Goal: Task Accomplishment & Management: Manage account settings

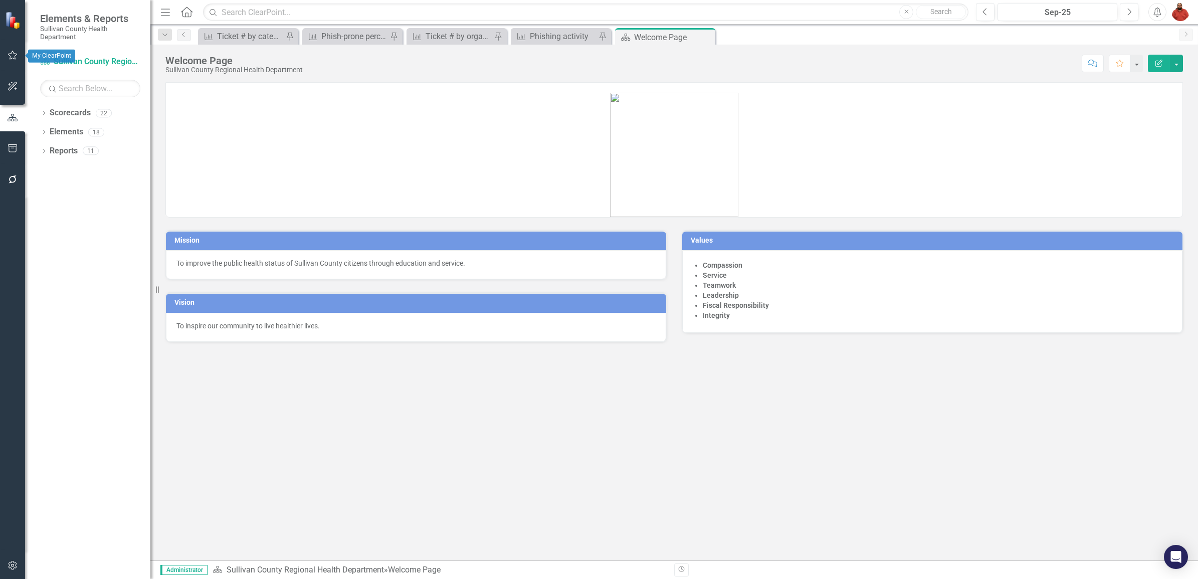
click at [6, 54] on button "button" at bounding box center [13, 55] width 23 height 21
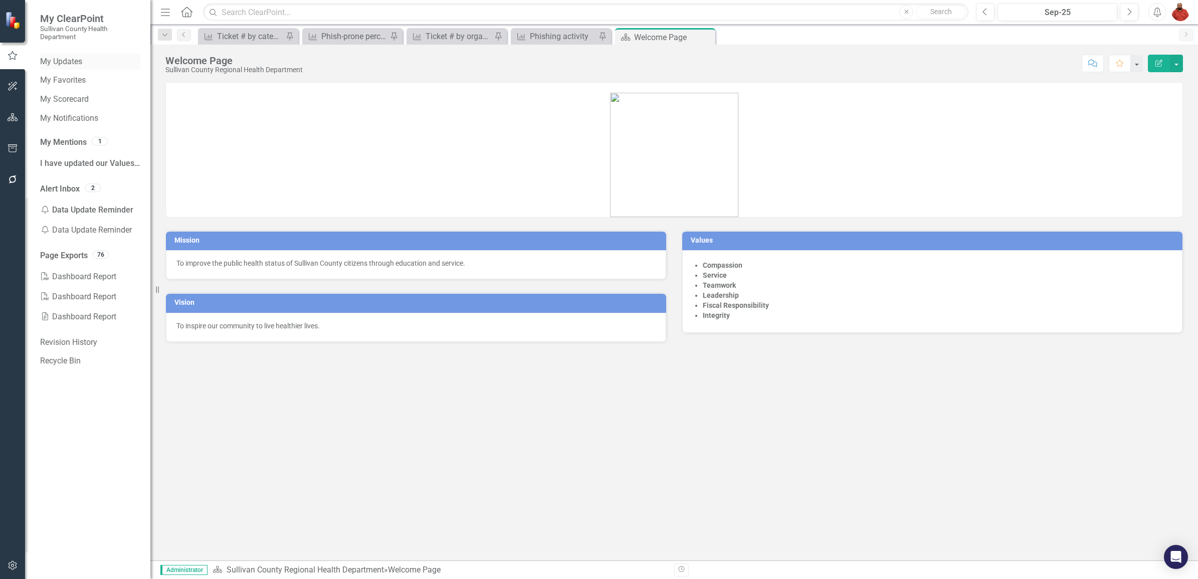
click at [79, 64] on link "My Updates" at bounding box center [90, 62] width 100 height 12
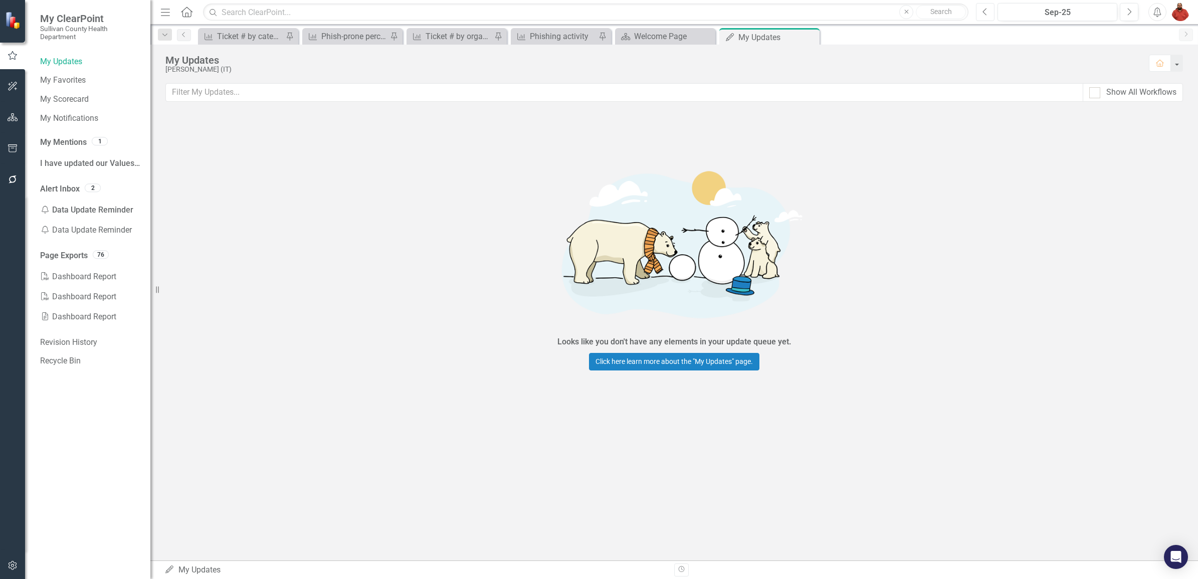
click at [988, 11] on button "Previous" at bounding box center [985, 12] width 19 height 18
click at [64, 56] on link "My Updates" at bounding box center [90, 62] width 100 height 12
click at [1123, 8] on button "Next" at bounding box center [1129, 12] width 19 height 18
click at [1156, 9] on icon "Alerts" at bounding box center [1157, 12] width 11 height 10
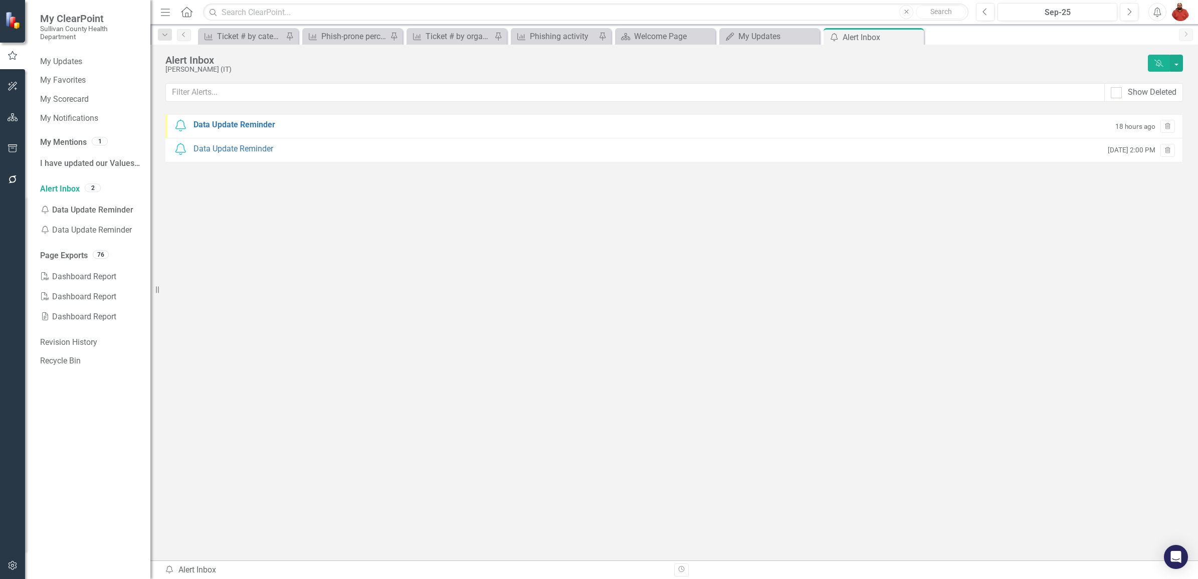
click at [1159, 11] on icon "button" at bounding box center [1158, 12] width 8 height 10
click at [256, 123] on div "Data Update Reminder" at bounding box center [234, 125] width 82 height 12
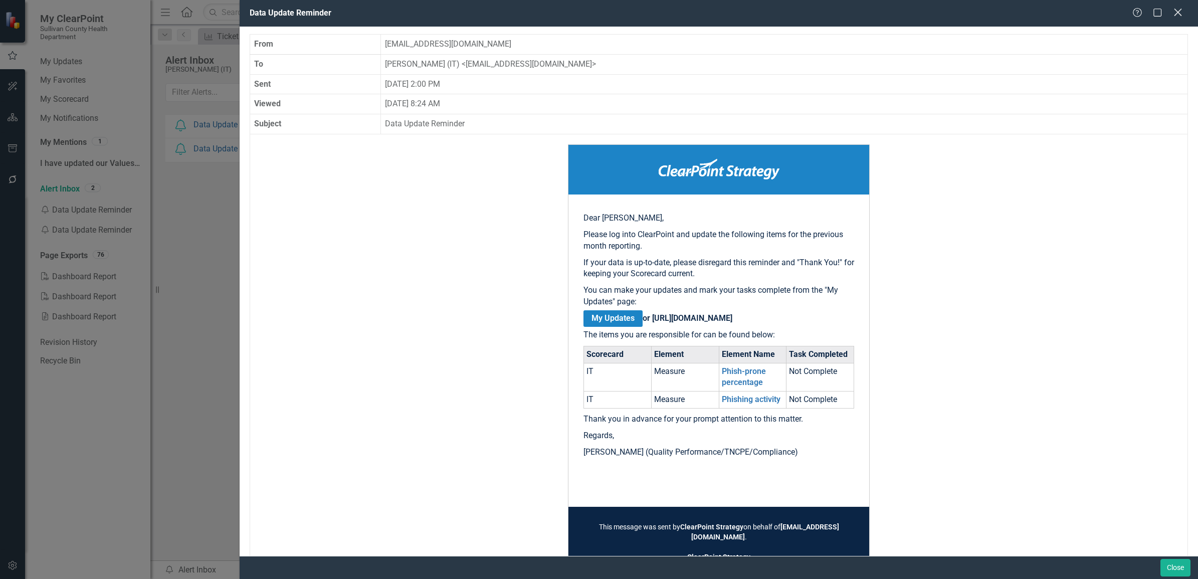
click at [1176, 10] on icon "Close" at bounding box center [1177, 13] width 13 height 10
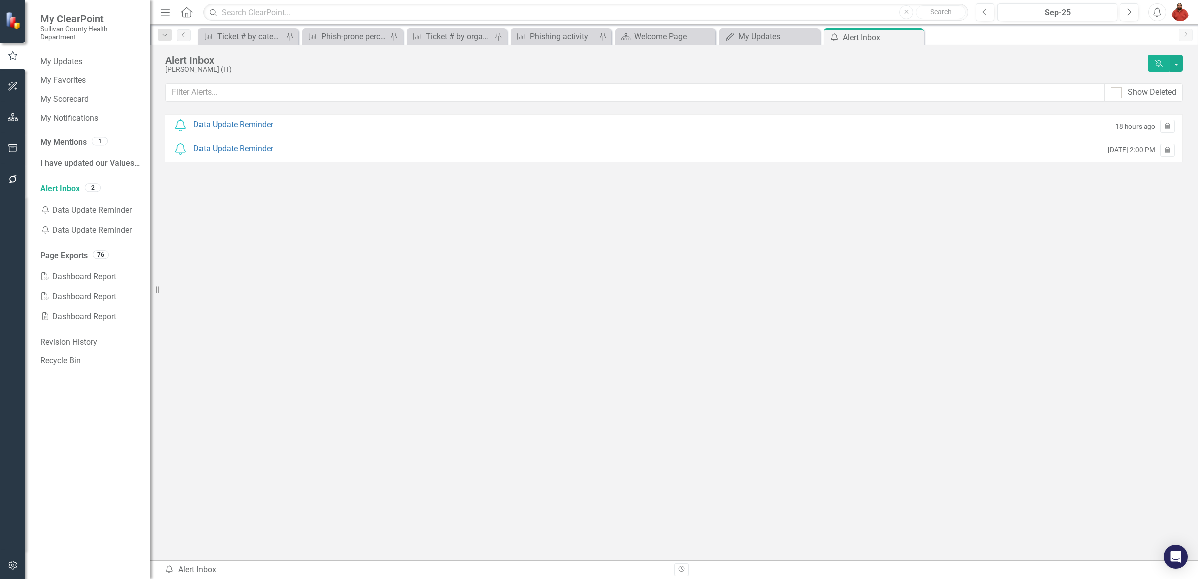
click at [267, 151] on div "Data Update Reminder" at bounding box center [233, 149] width 80 height 12
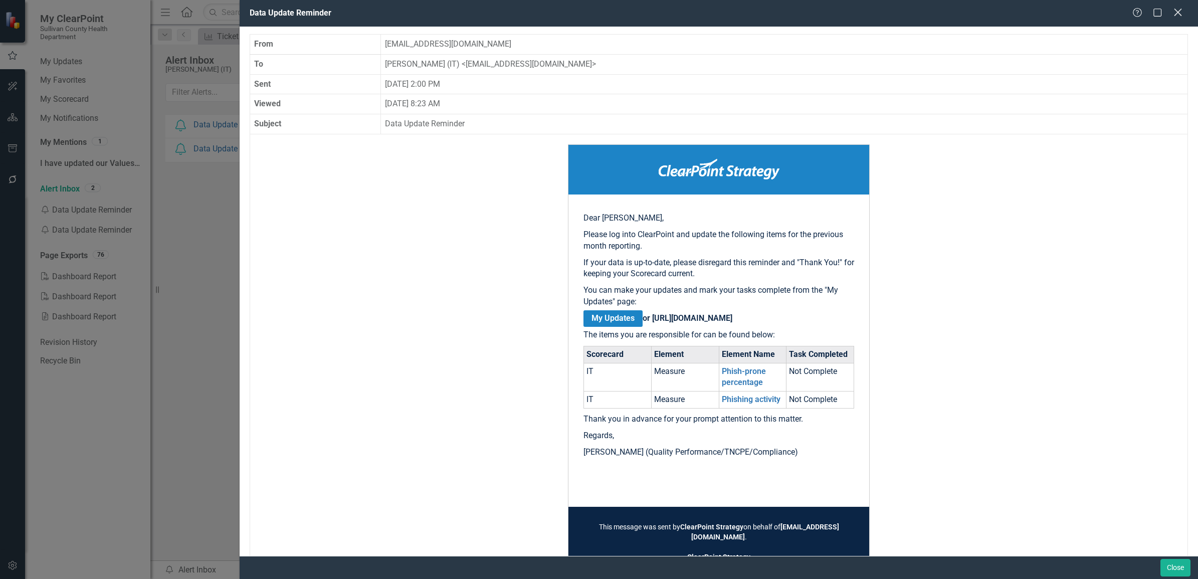
click at [1182, 18] on div "Close" at bounding box center [1177, 14] width 13 height 14
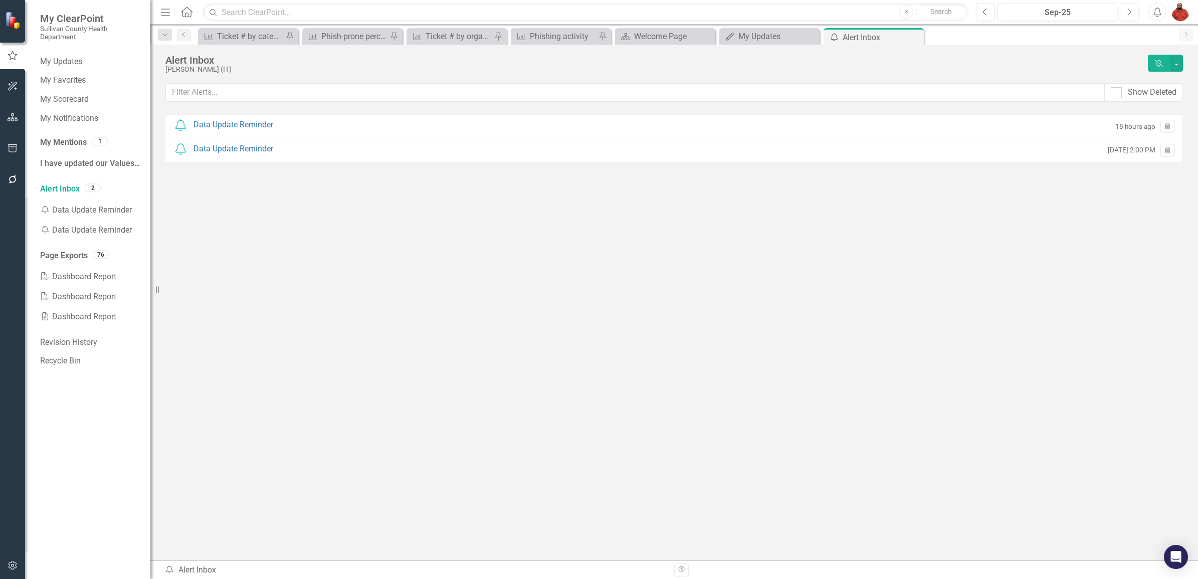
drag, startPoint x: 655, startPoint y: 467, endPoint x: 647, endPoint y: 457, distance: 12.8
click at [655, 465] on div "Notification Data Update Reminder 18 hours ago Trash Notification Data Update R…" at bounding box center [673, 312] width 1017 height 396
click at [261, 122] on div "Data Update Reminder" at bounding box center [233, 125] width 80 height 12
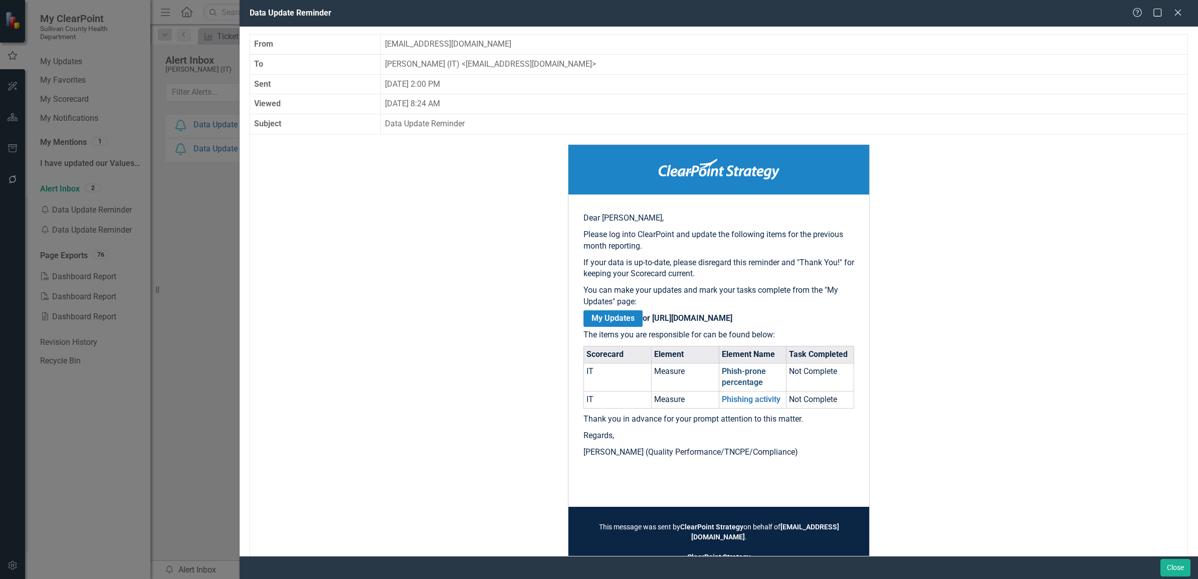
click at [741, 387] on link "Phish-prone percentage" at bounding box center [744, 376] width 44 height 21
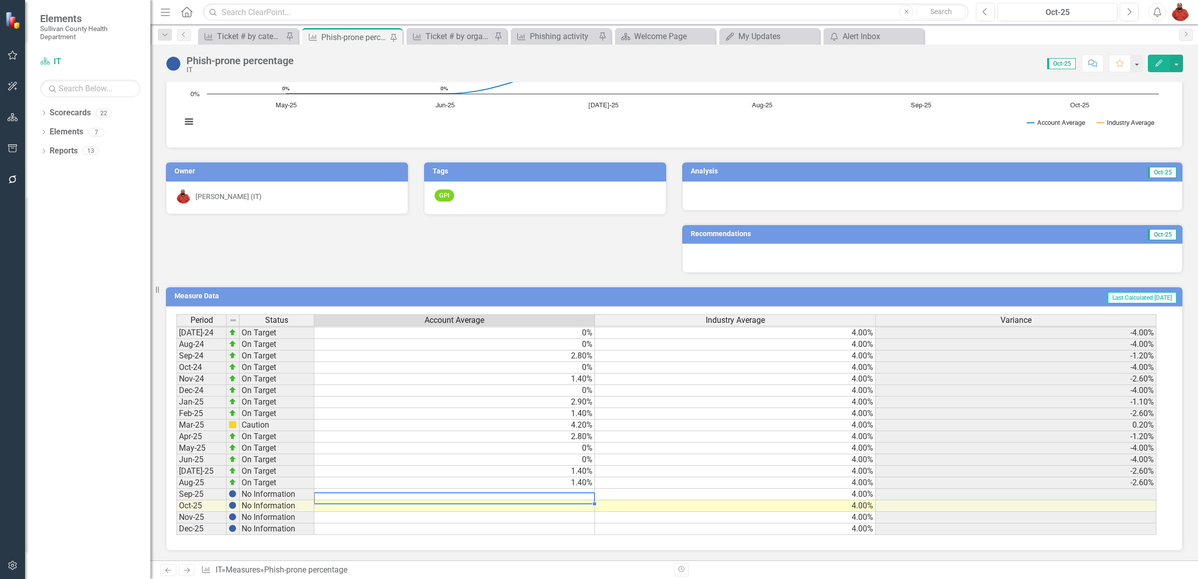
scroll to position [625, 0]
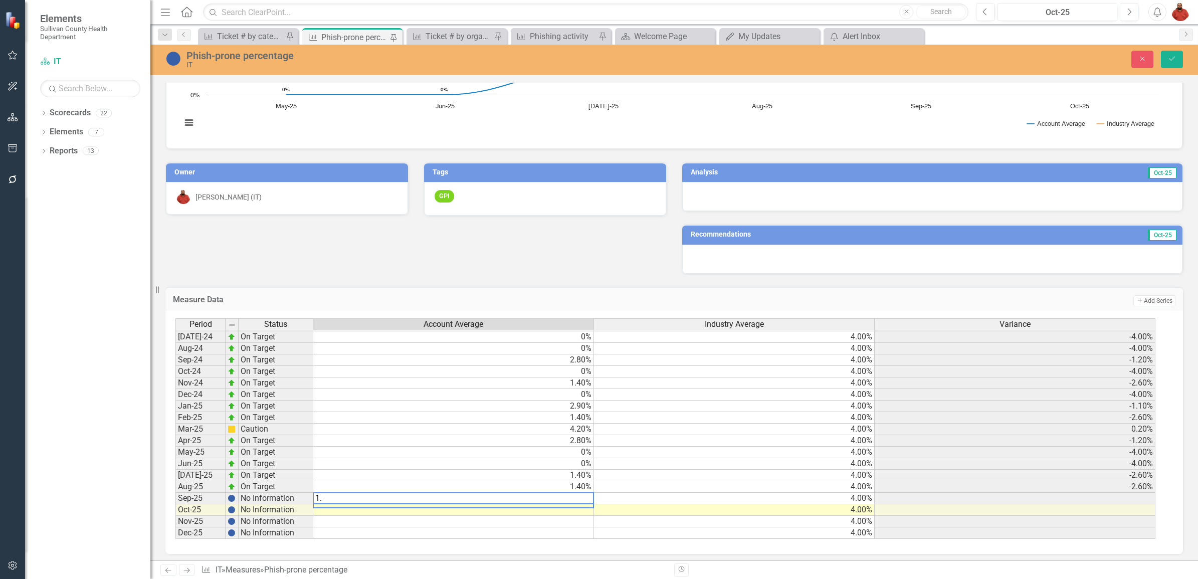
type textarea "1.4"
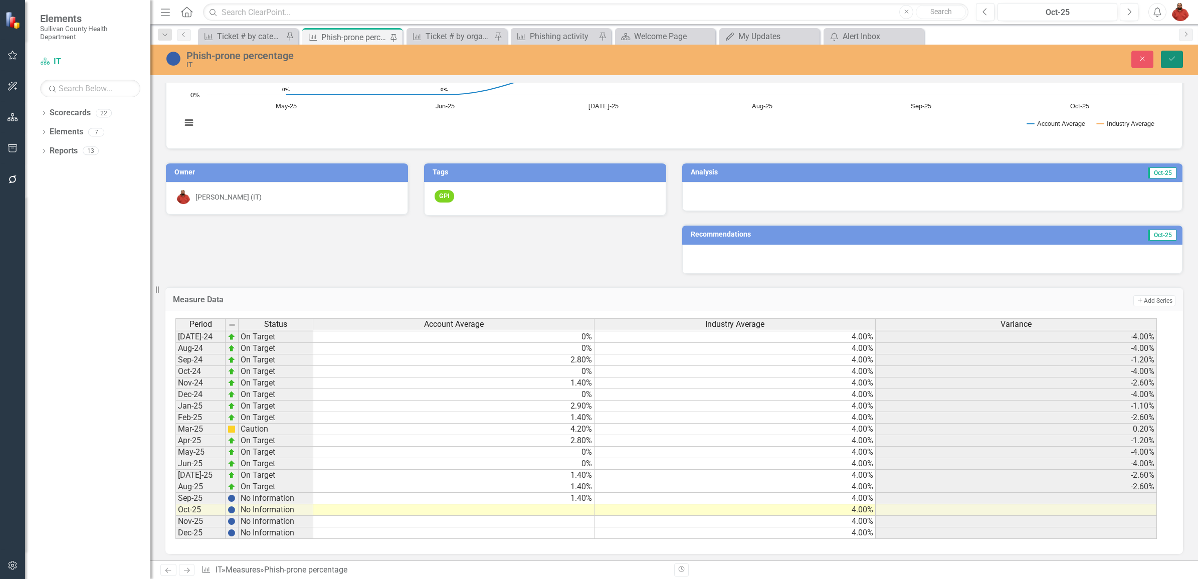
click at [1171, 61] on icon "submit" at bounding box center [1172, 59] width 6 height 4
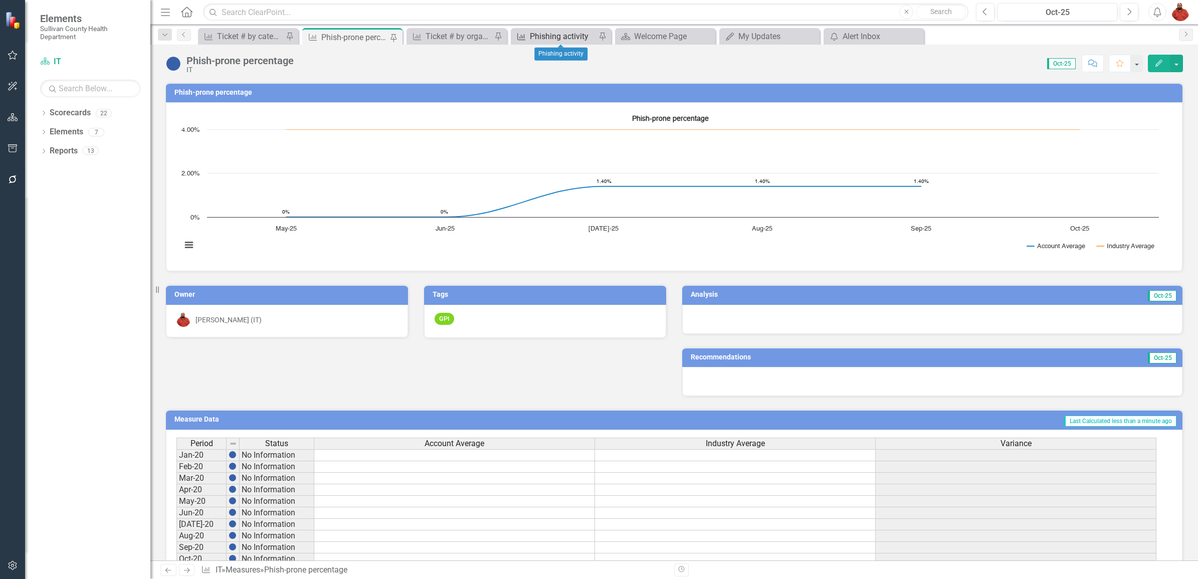
click at [576, 31] on div "Phishing activity" at bounding box center [563, 36] width 66 height 13
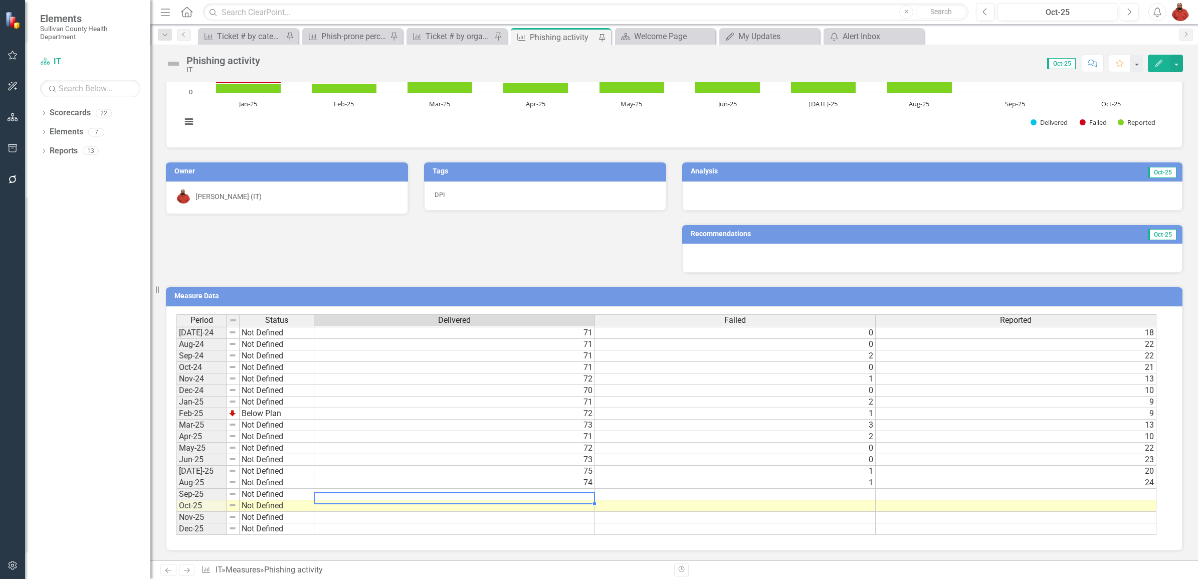
scroll to position [625, 0]
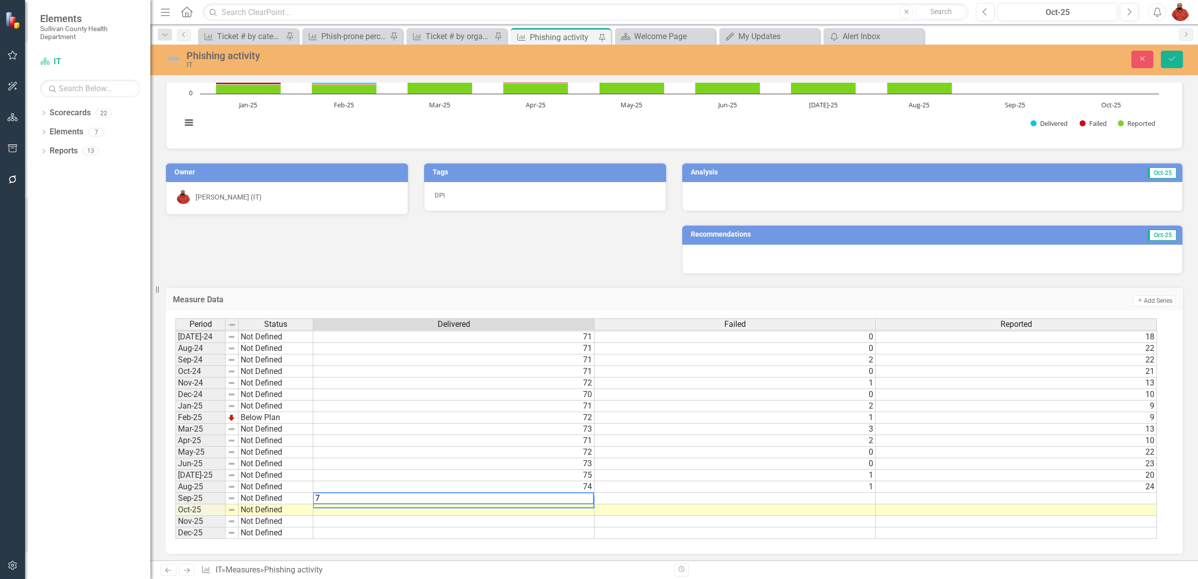
type textarea "72"
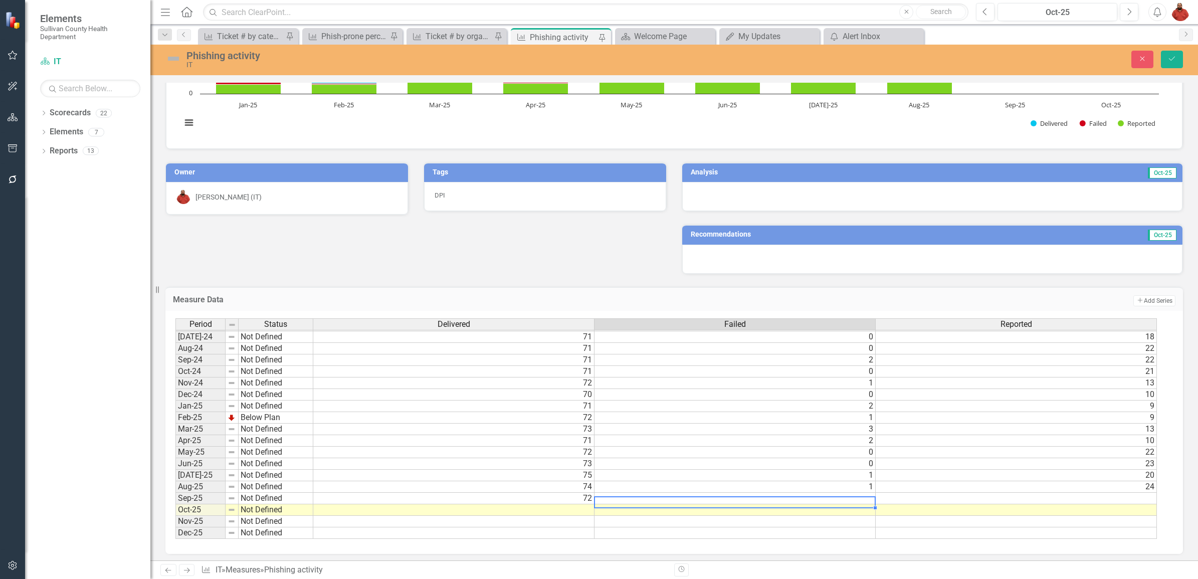
type textarea "1"
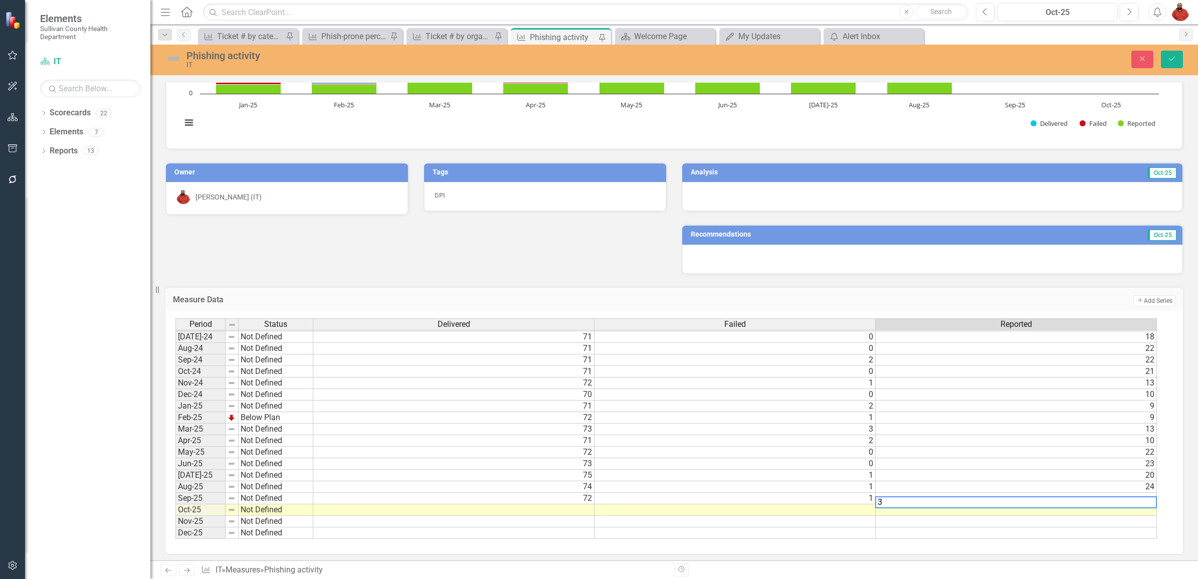
type textarea "32"
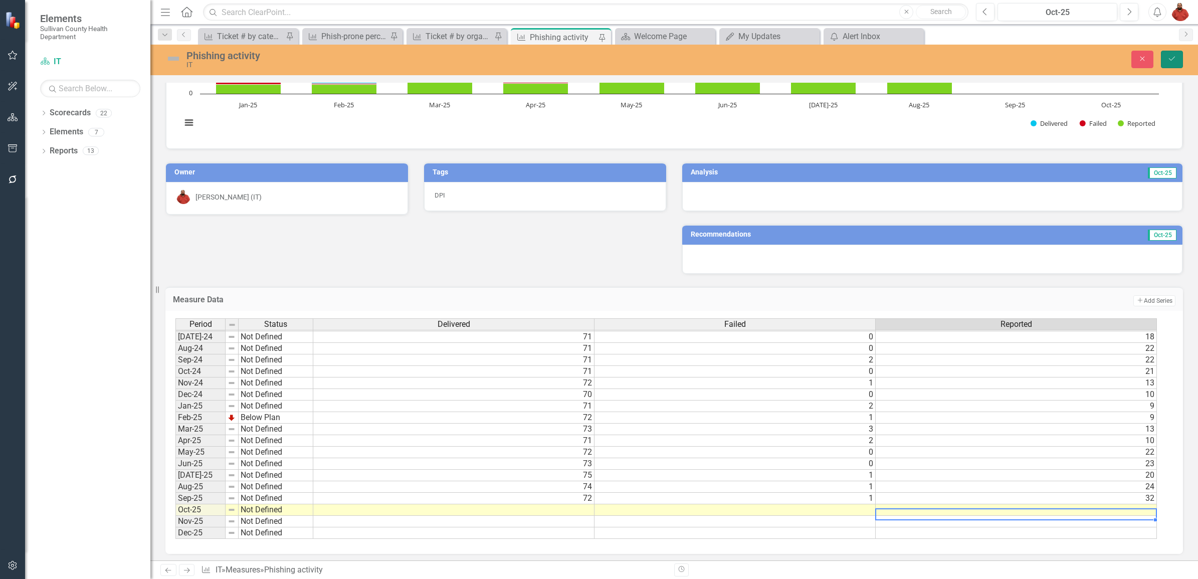
click at [1164, 54] on button "Save" at bounding box center [1172, 60] width 22 height 18
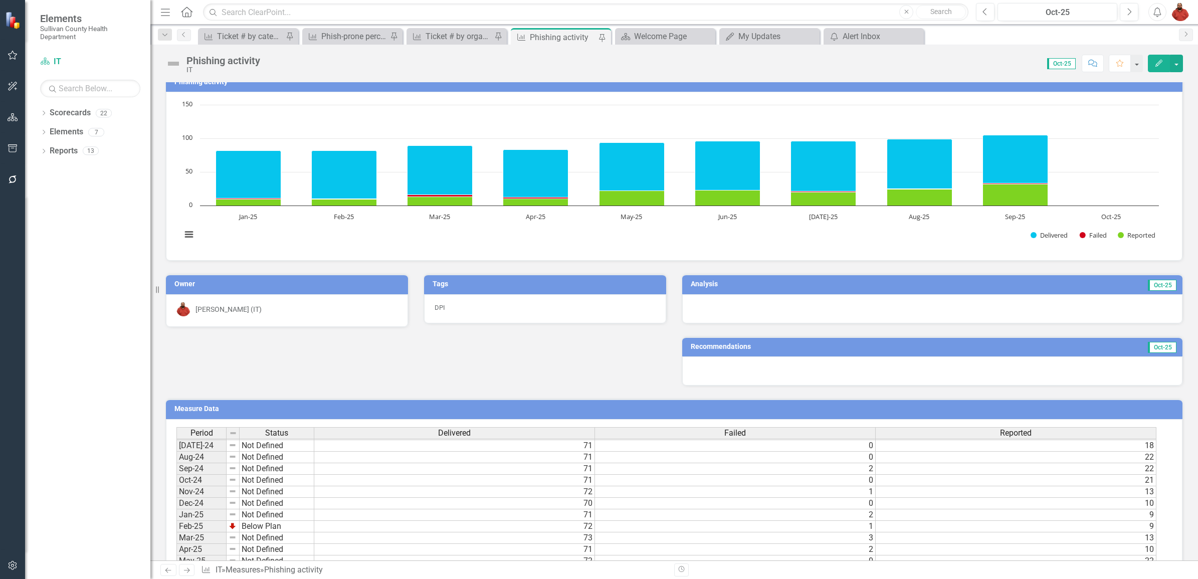
scroll to position [0, 0]
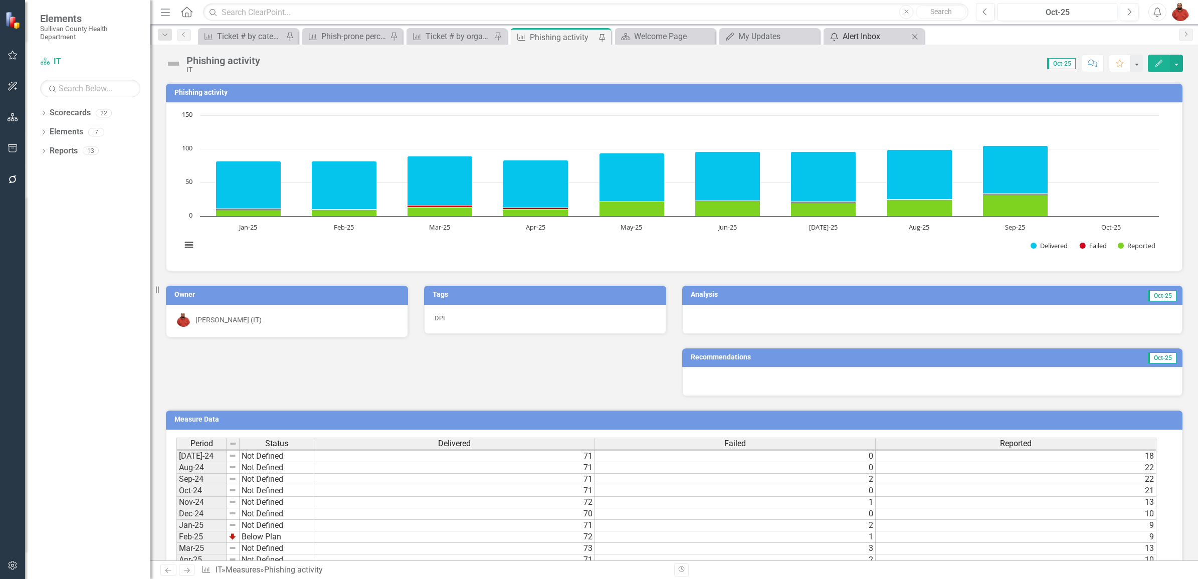
click at [884, 36] on div "Alert Inbox" at bounding box center [875, 36] width 66 height 13
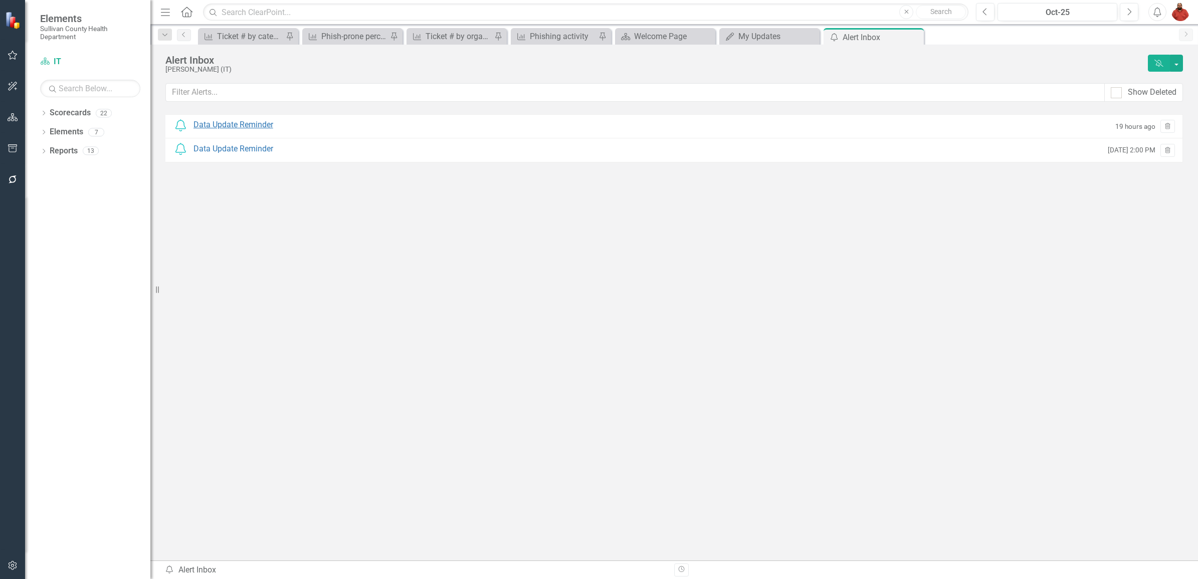
click at [231, 123] on div "Data Update Reminder" at bounding box center [233, 125] width 80 height 12
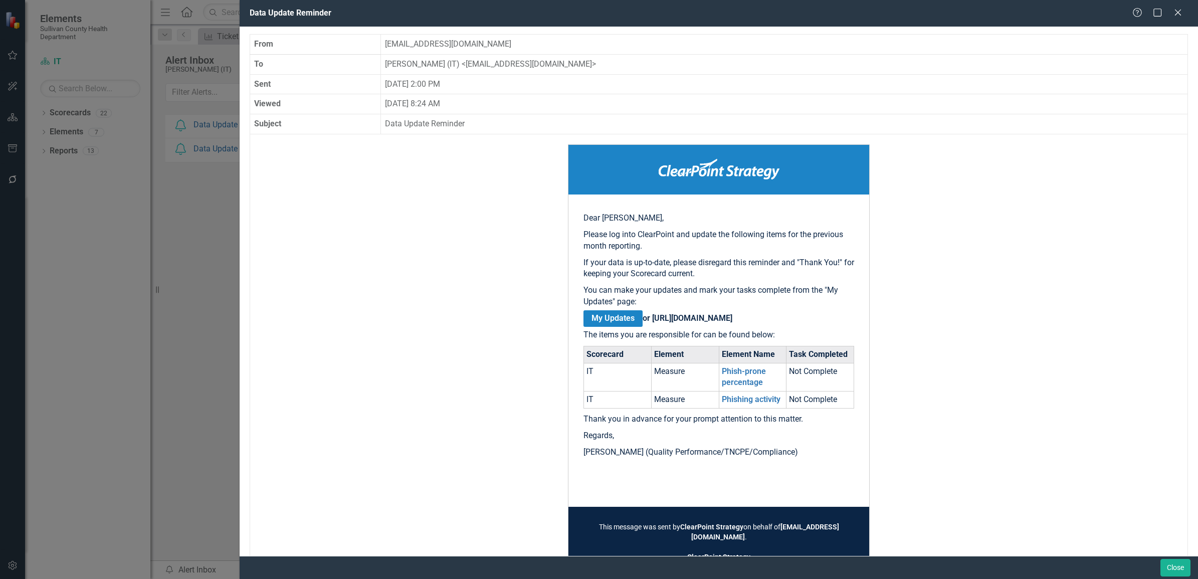
drag, startPoint x: 617, startPoint y: 325, endPoint x: 609, endPoint y: 321, distance: 8.5
click at [609, 321] on link "My Updates" at bounding box center [612, 318] width 59 height 17
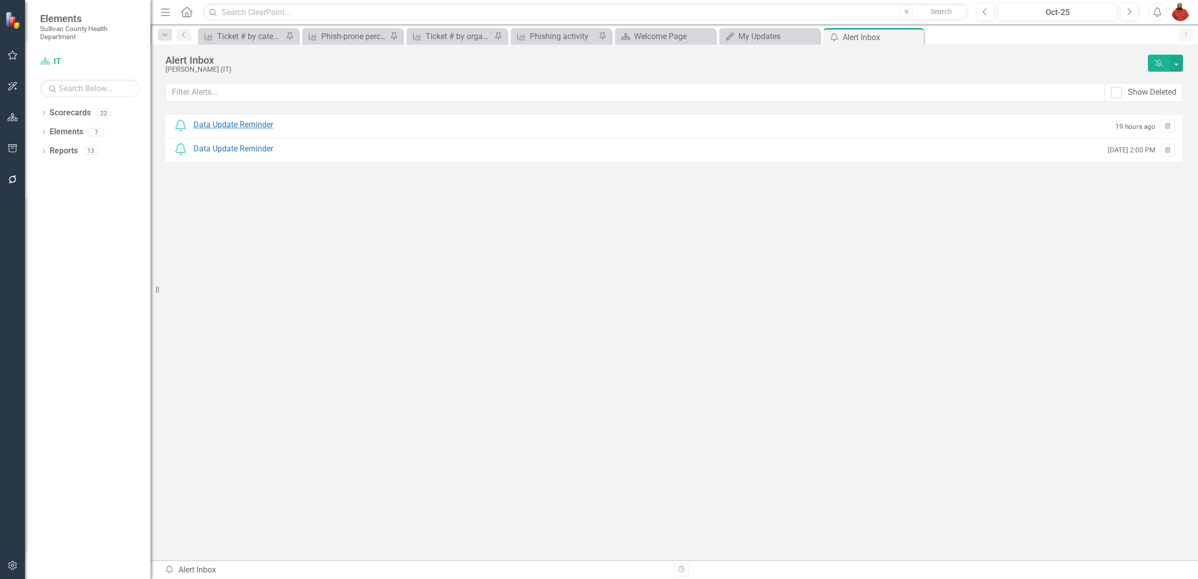
click at [231, 121] on div "Data Update Reminder" at bounding box center [233, 125] width 80 height 12
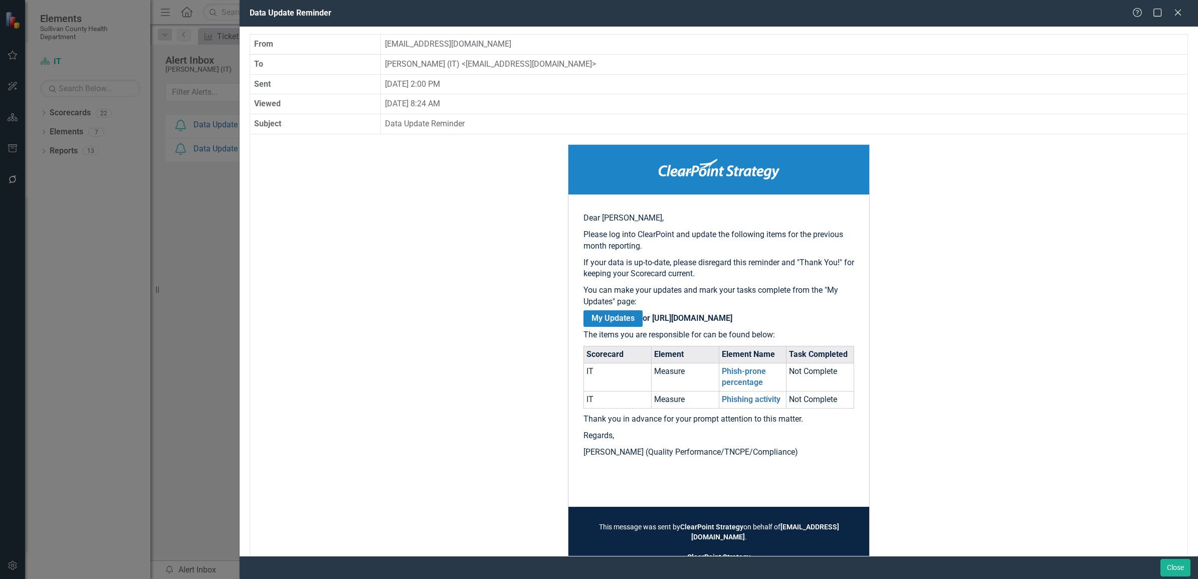
click at [610, 317] on link "My Updates" at bounding box center [612, 318] width 59 height 17
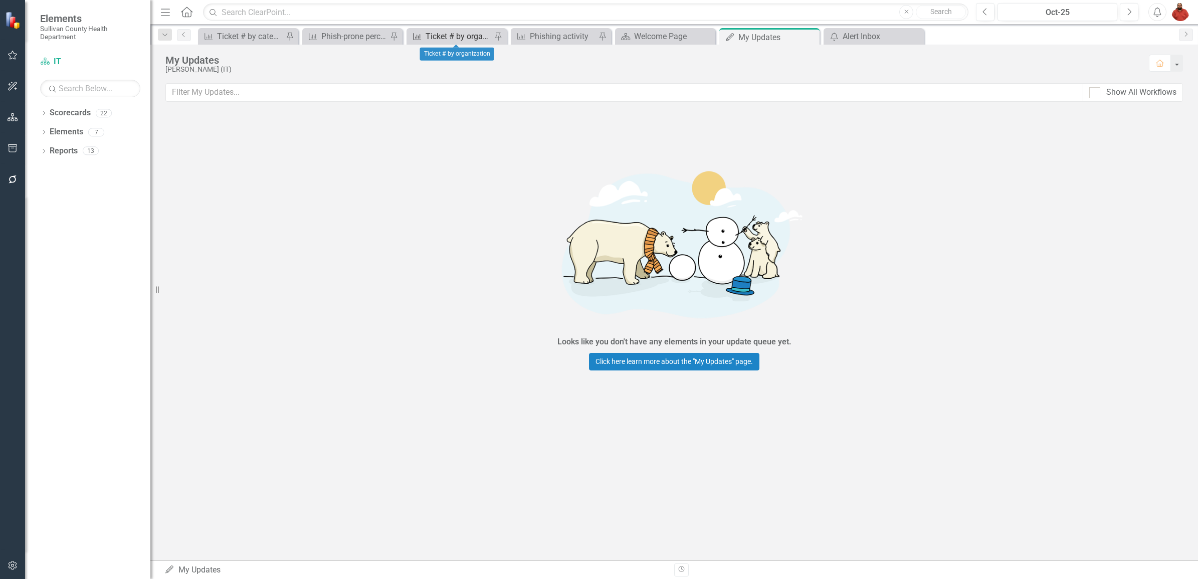
click at [461, 36] on div "Ticket # by organization" at bounding box center [459, 36] width 66 height 13
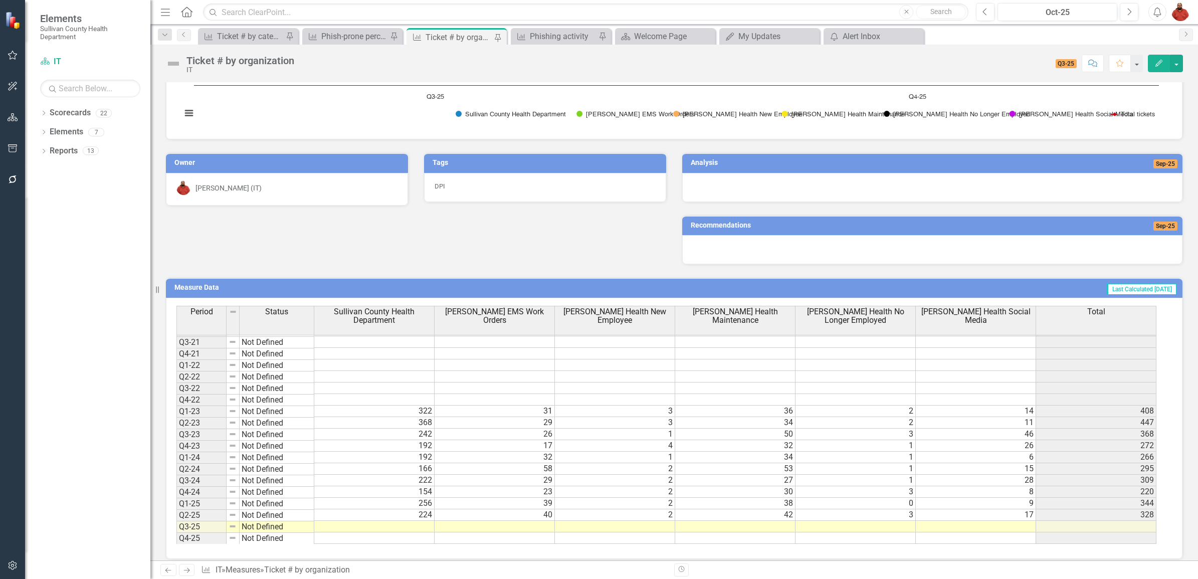
scroll to position [114, 0]
click at [417, 409] on td "322" at bounding box center [374, 411] width 120 height 12
click at [425, 521] on td at bounding box center [374, 527] width 120 height 12
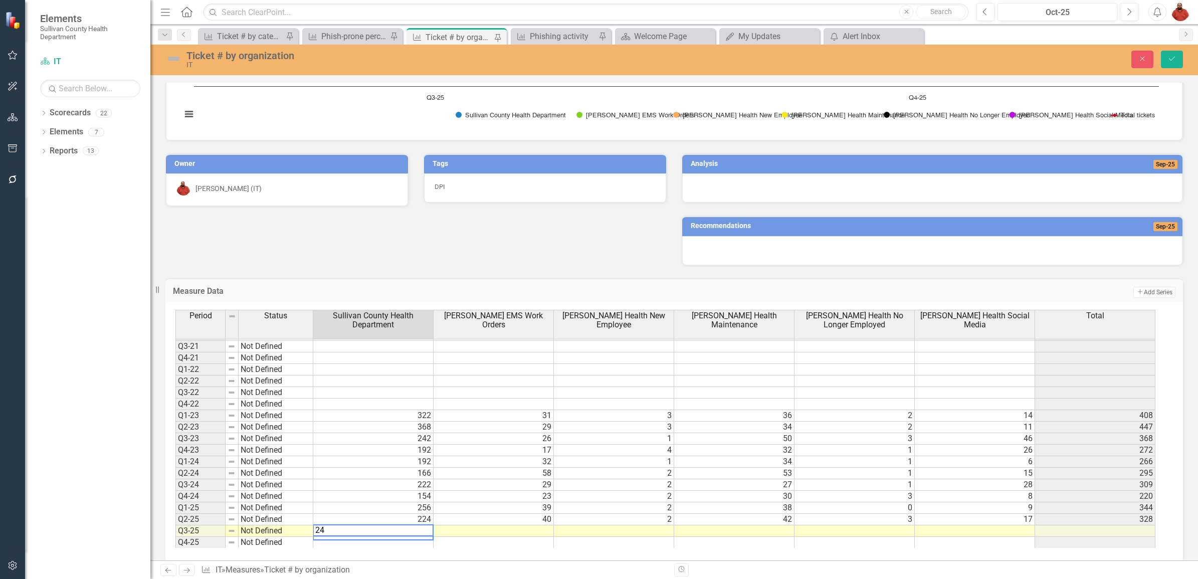
type textarea "245"
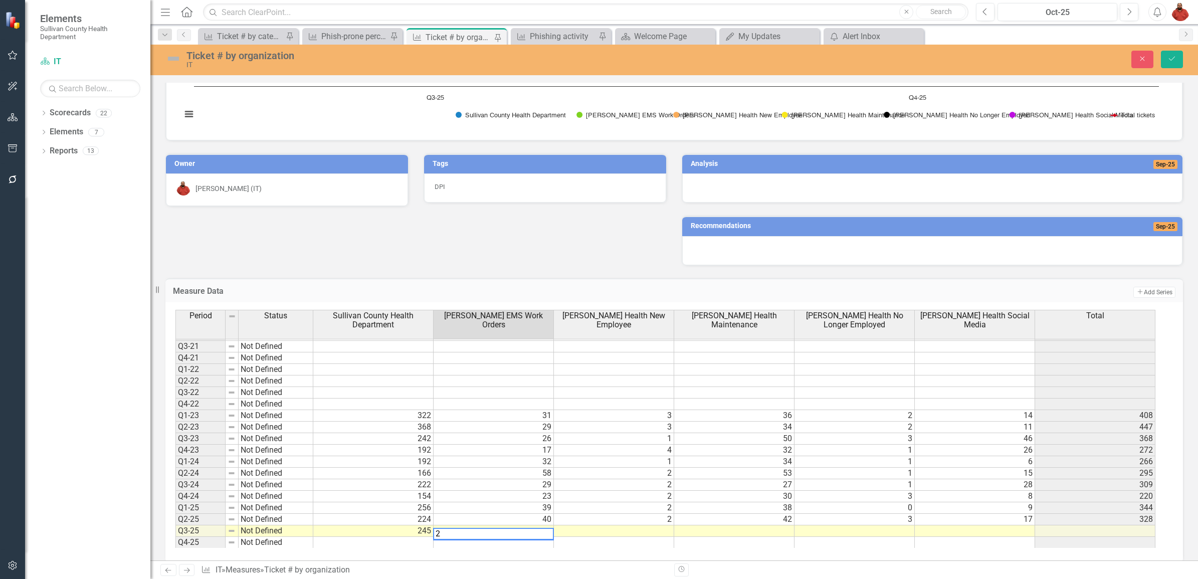
type textarea "25"
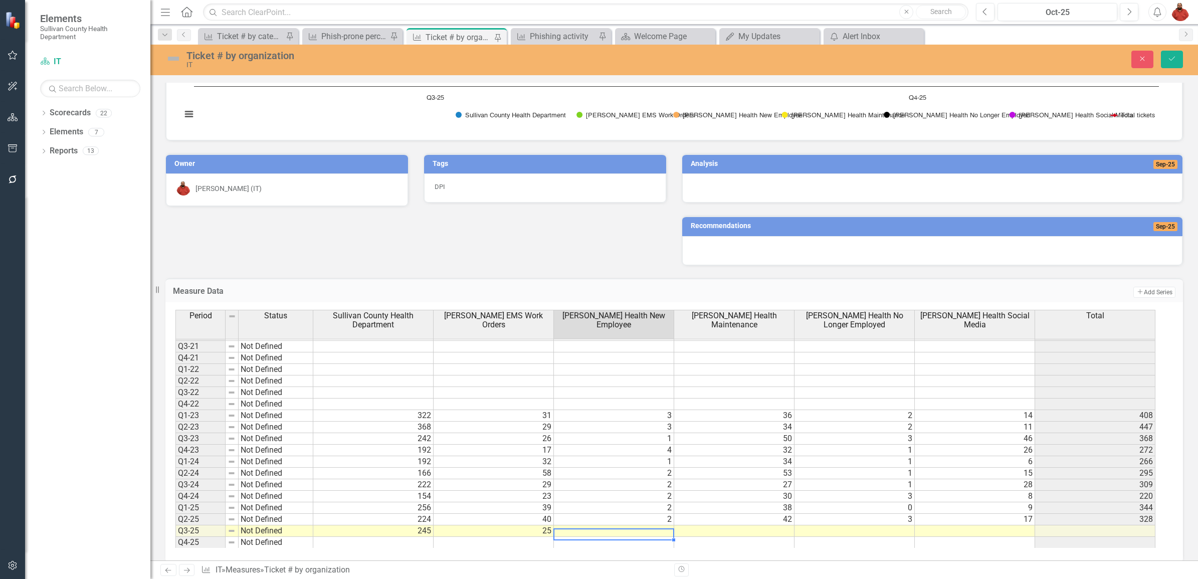
type textarea "4"
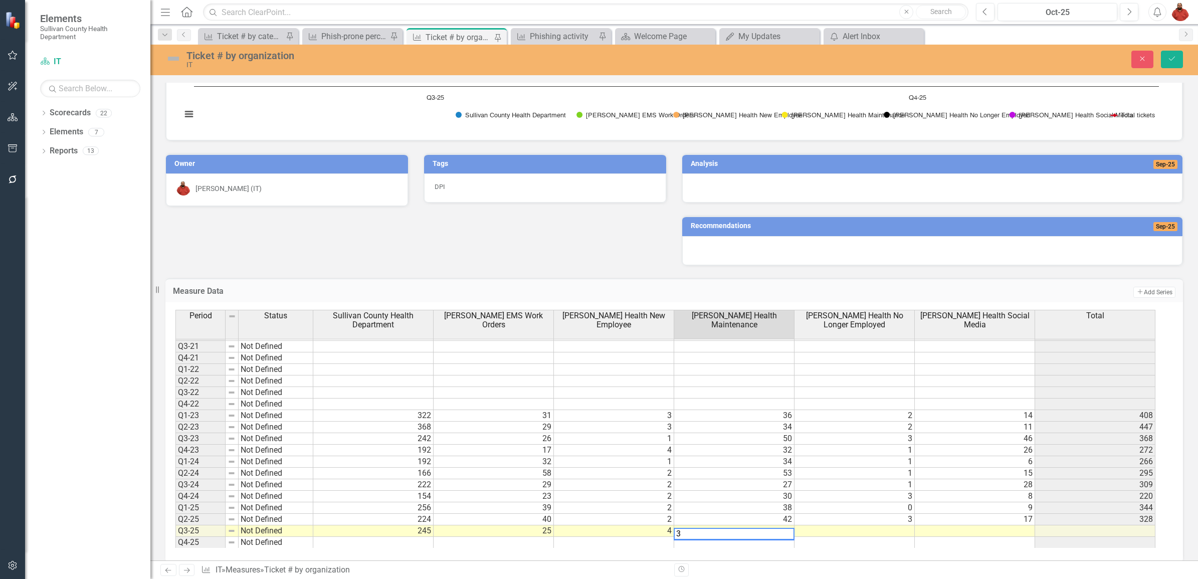
type textarea "36"
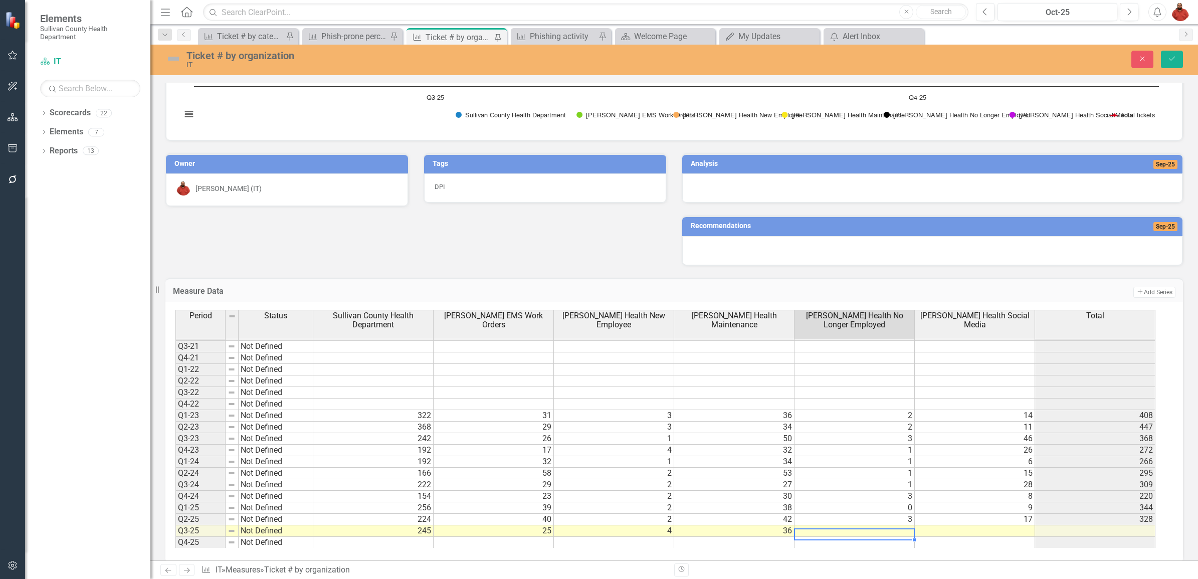
type textarea "4"
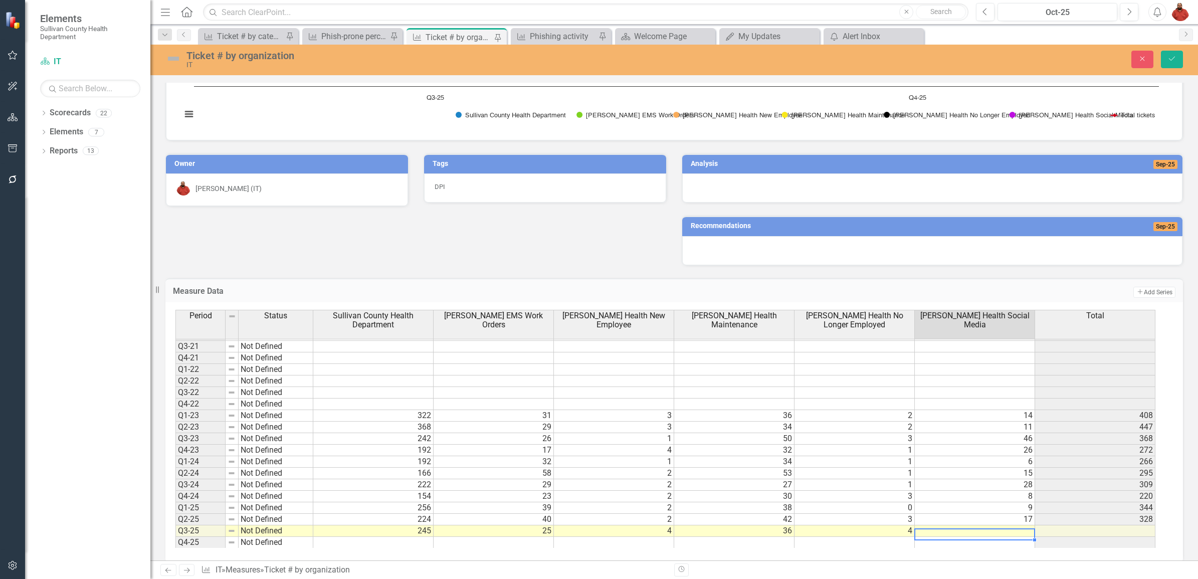
type textarea "20"
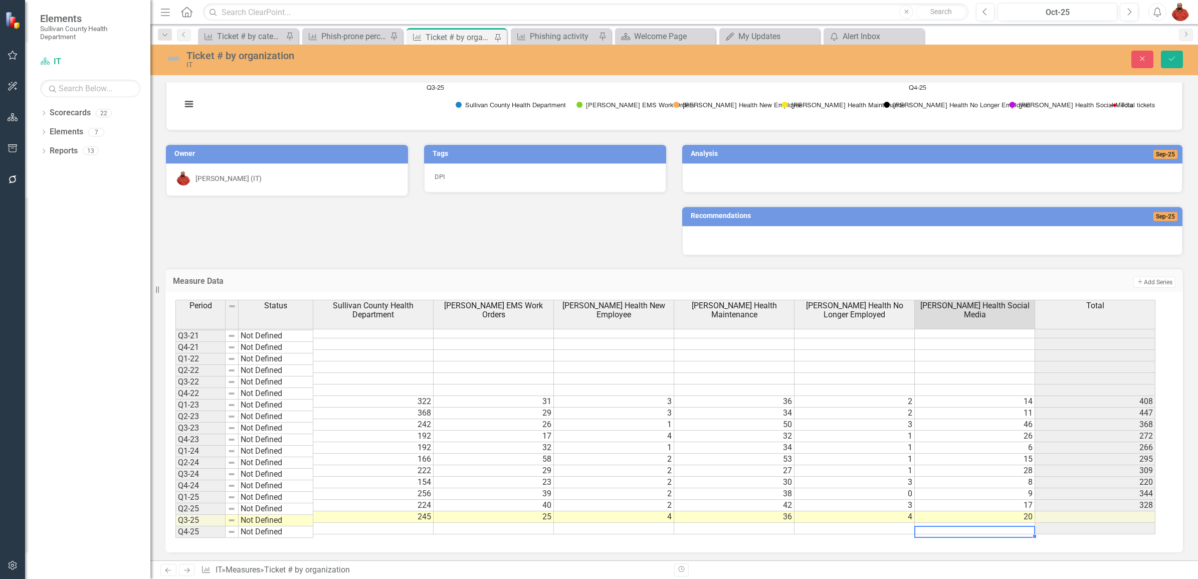
scroll to position [294, 0]
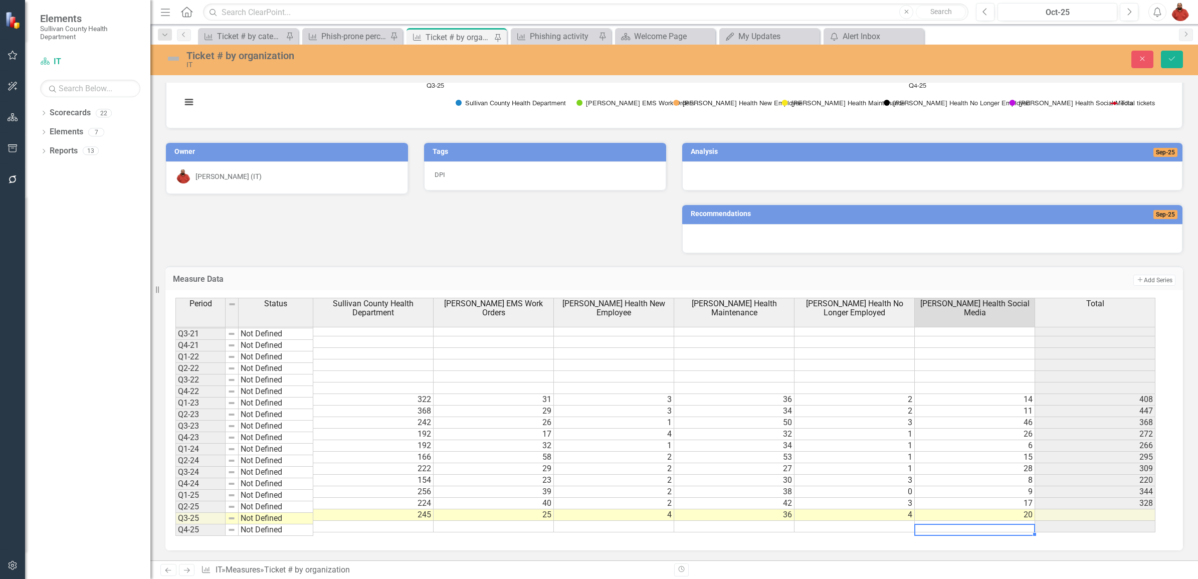
click at [1011, 515] on td "20" at bounding box center [975, 515] width 120 height 12
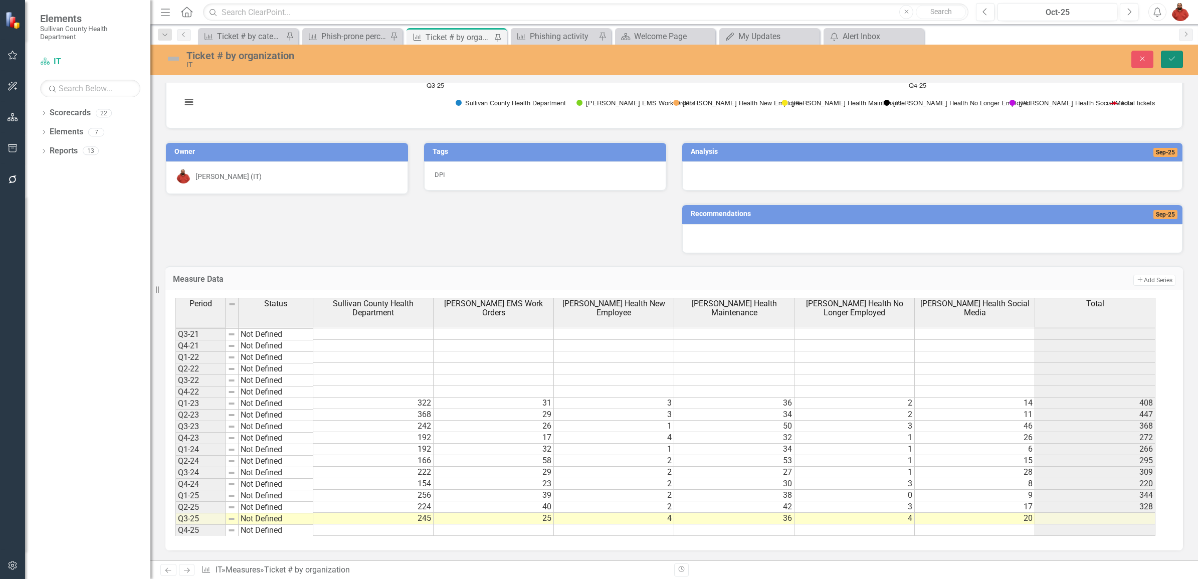
click at [1171, 58] on icon "Save" at bounding box center [1171, 58] width 9 height 7
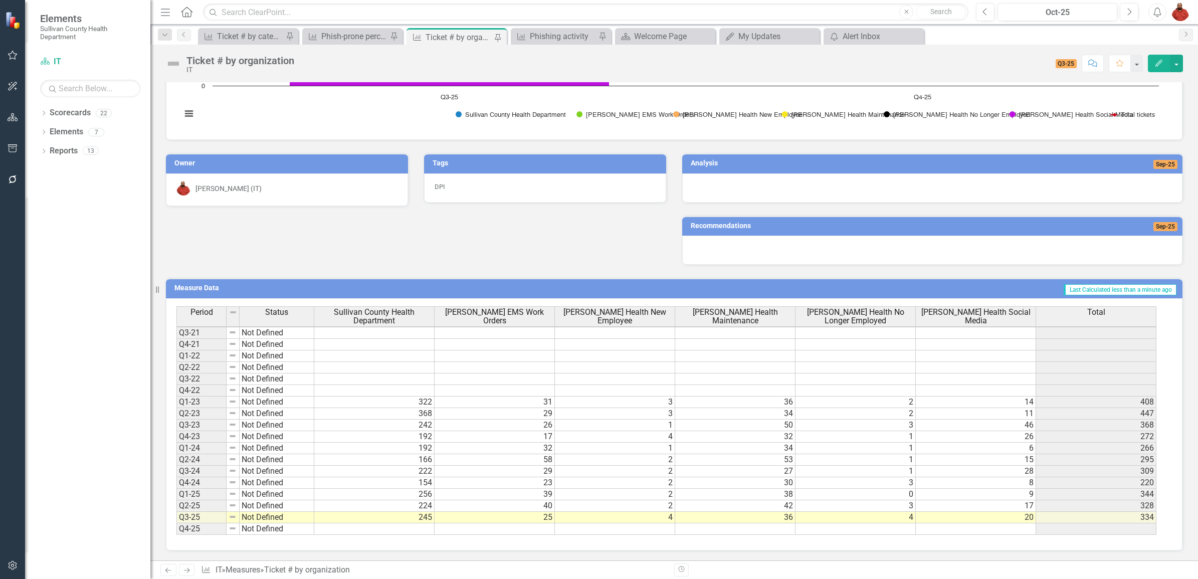
scroll to position [282, 0]
click at [242, 41] on div "Ticket # by category - IT" at bounding box center [250, 36] width 66 height 13
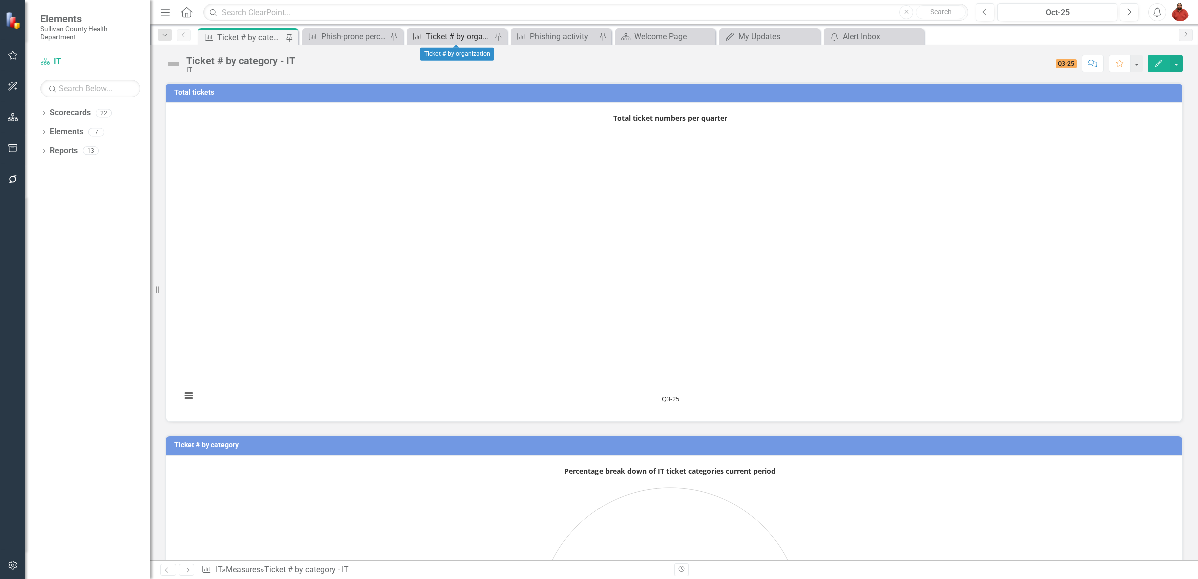
click at [465, 35] on div "Ticket # by organization" at bounding box center [459, 36] width 66 height 13
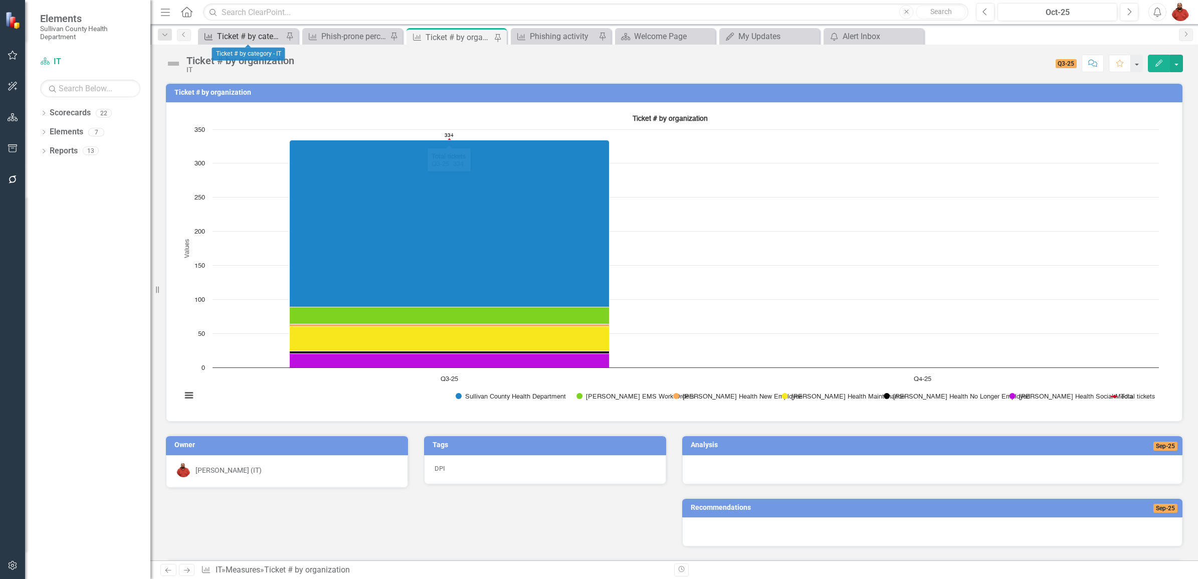
click at [262, 34] on div "Ticket # by category - IT" at bounding box center [250, 36] width 66 height 13
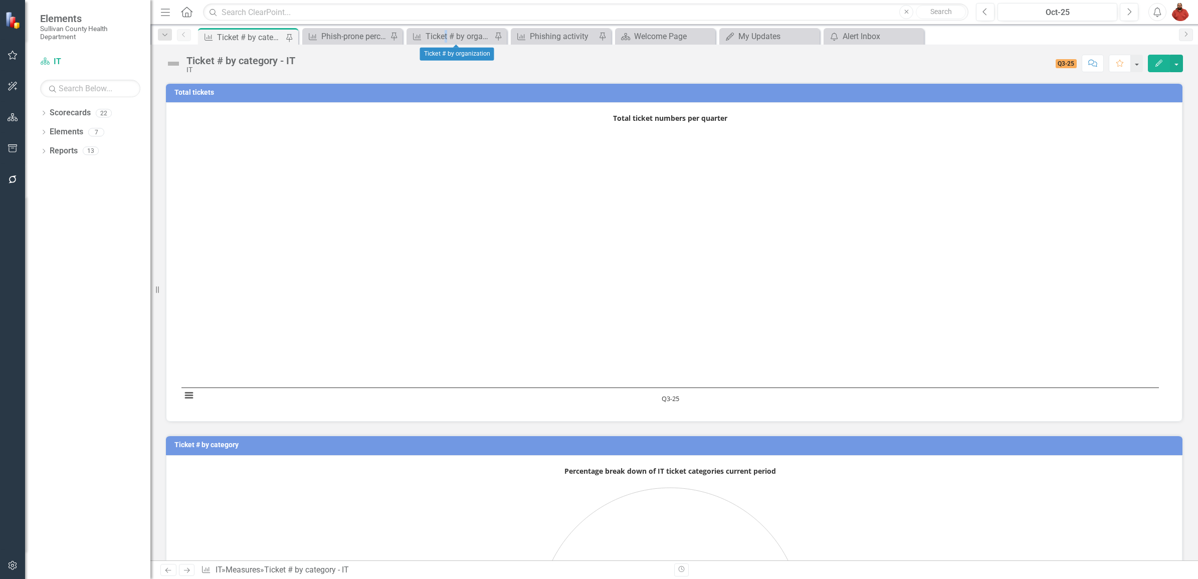
click at [446, 28] on div "Measure Ticket # by organization Pin" at bounding box center [456, 36] width 100 height 17
drag, startPoint x: 446, startPoint y: 28, endPoint x: 427, endPoint y: 38, distance: 21.3
click at [427, 38] on div "Ticket # by organization" at bounding box center [459, 36] width 66 height 13
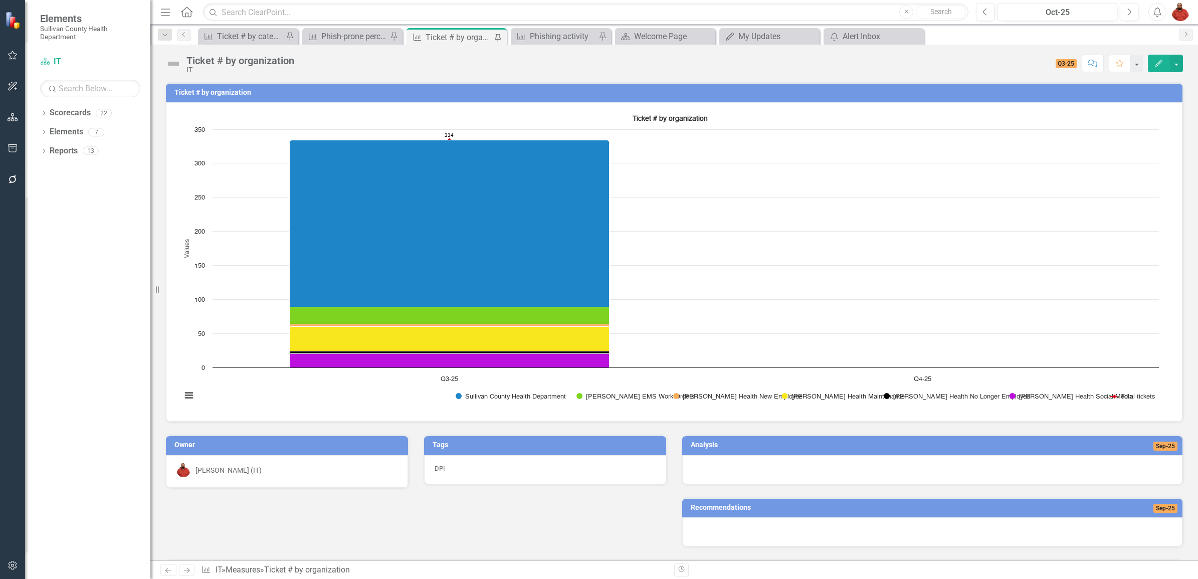
click at [427, 38] on div "Ticket # by organization" at bounding box center [459, 37] width 66 height 13
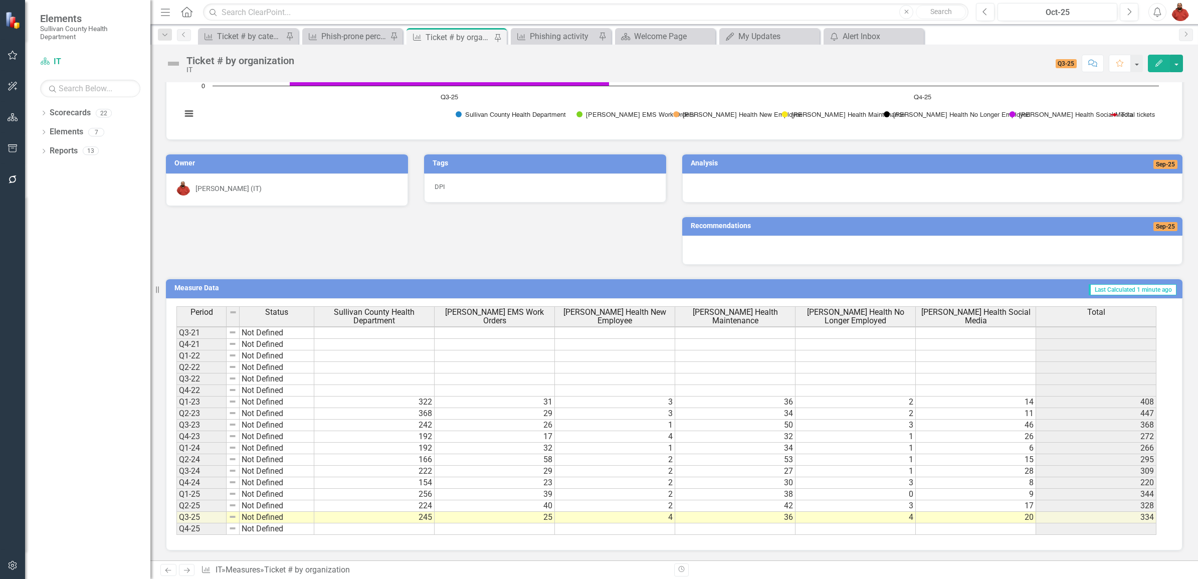
scroll to position [282, 0]
click at [559, 35] on div "Phishing activity" at bounding box center [563, 36] width 66 height 13
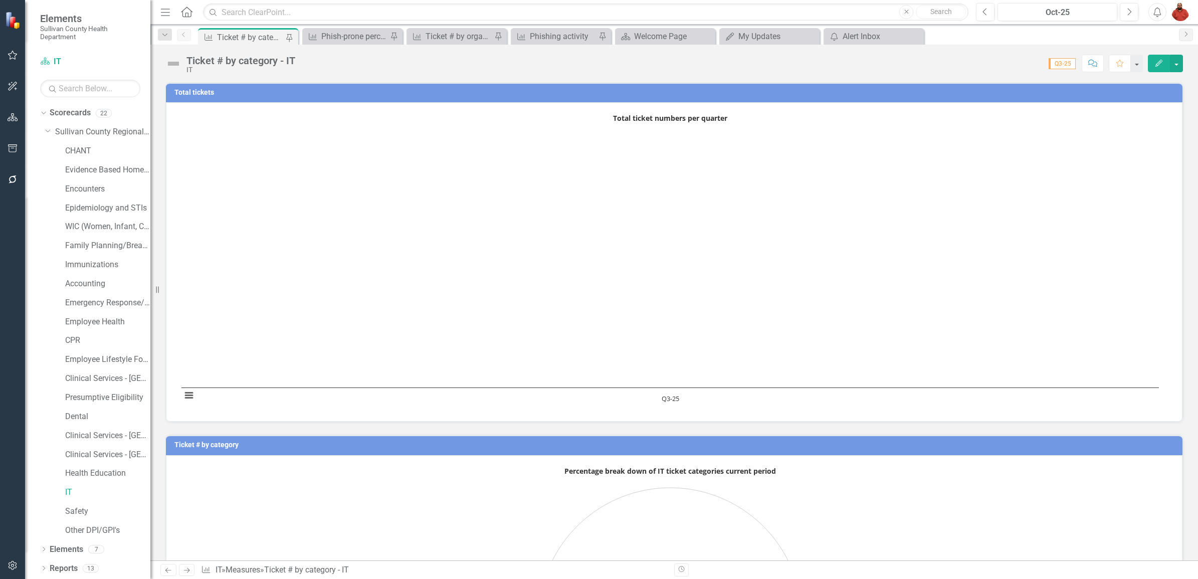
scroll to position [114, 0]
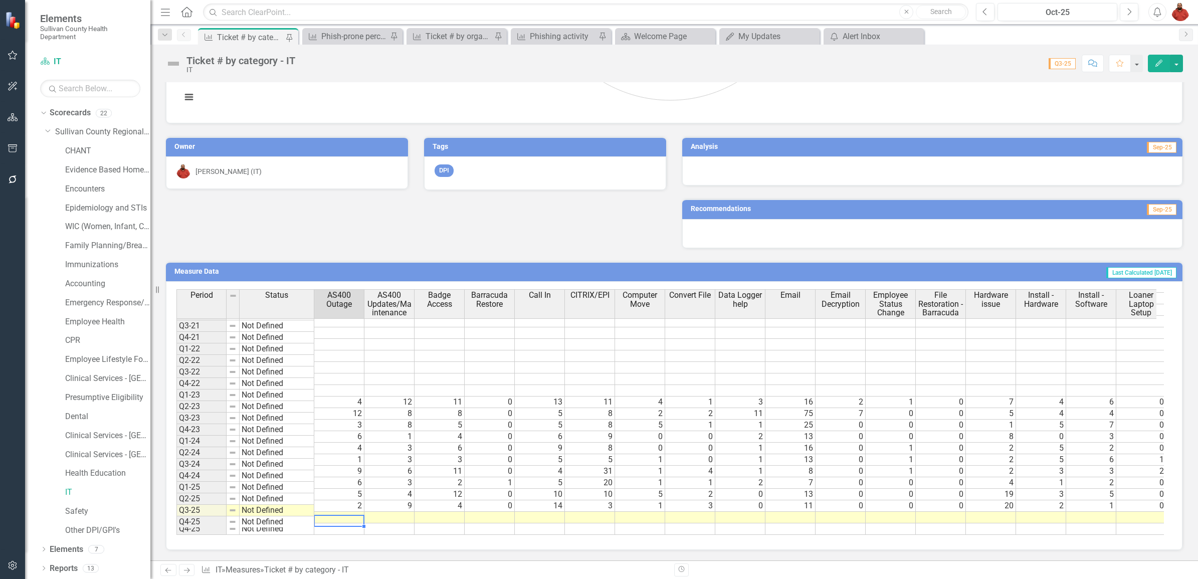
click at [351, 512] on td at bounding box center [339, 518] width 50 height 12
type textarea "0"
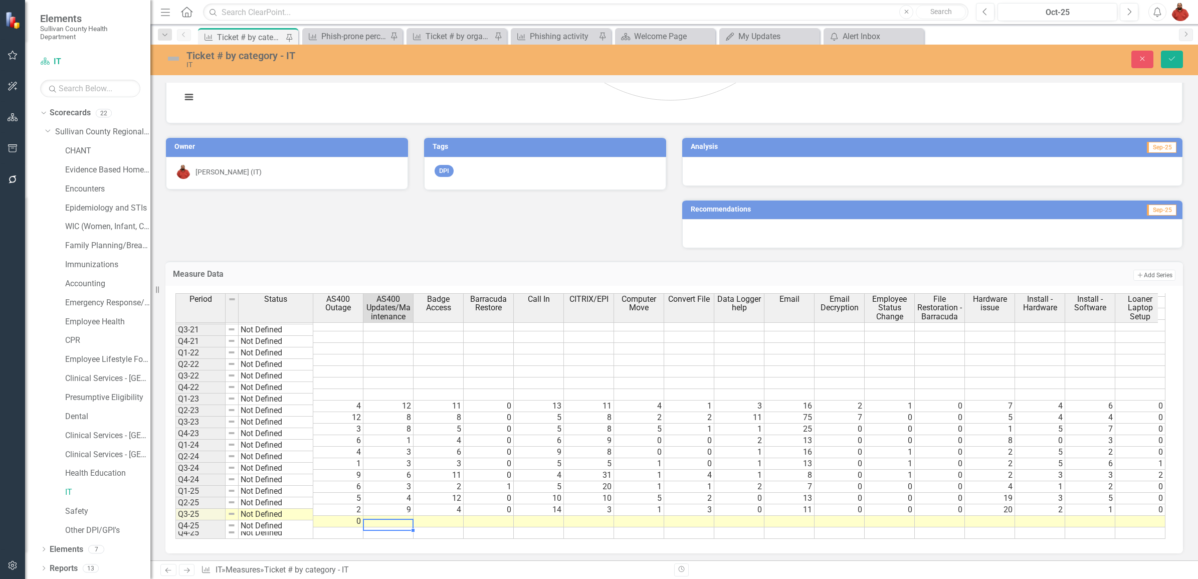
type textarea "5"
click at [455, 516] on td at bounding box center [438, 522] width 50 height 12
type textarea "6"
type textarea "0"
click at [547, 519] on div at bounding box center [538, 519] width 50 height 1
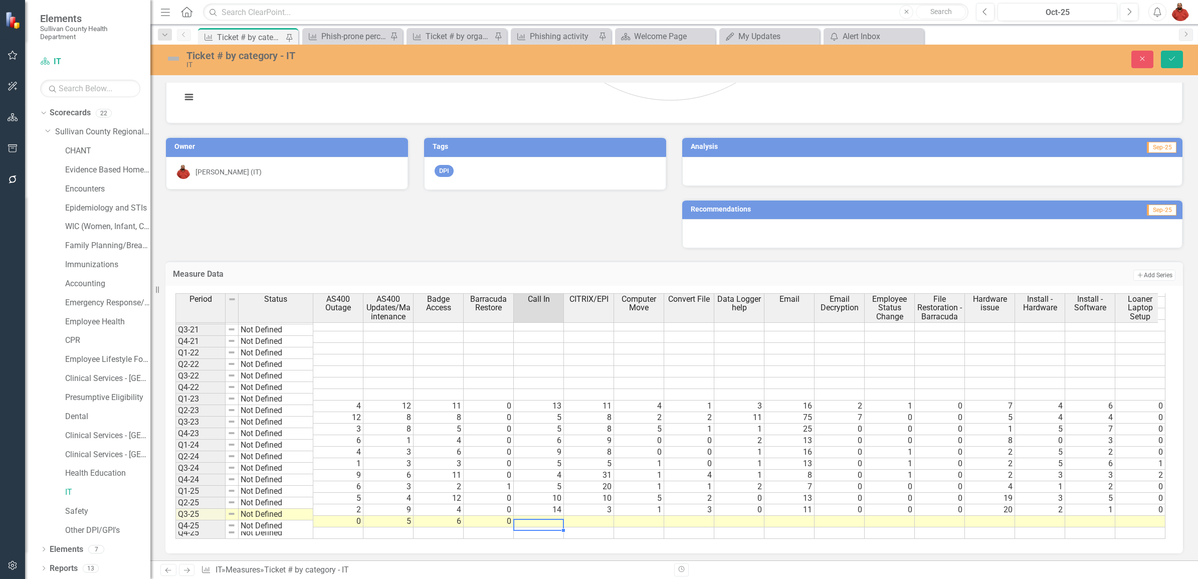
type textarea "7"
drag, startPoint x: 599, startPoint y: 505, endPoint x: 596, endPoint y: 513, distance: 7.9
click at [597, 509] on tbody "Q1-19 Not Defined Q2-19 Not Defined Q3-19 Not Defined Q4-19 Not Defined Q1-20 N…" at bounding box center [920, 377] width 1491 height 323
click at [596, 516] on td at bounding box center [589, 522] width 50 height 12
type textarea "13"
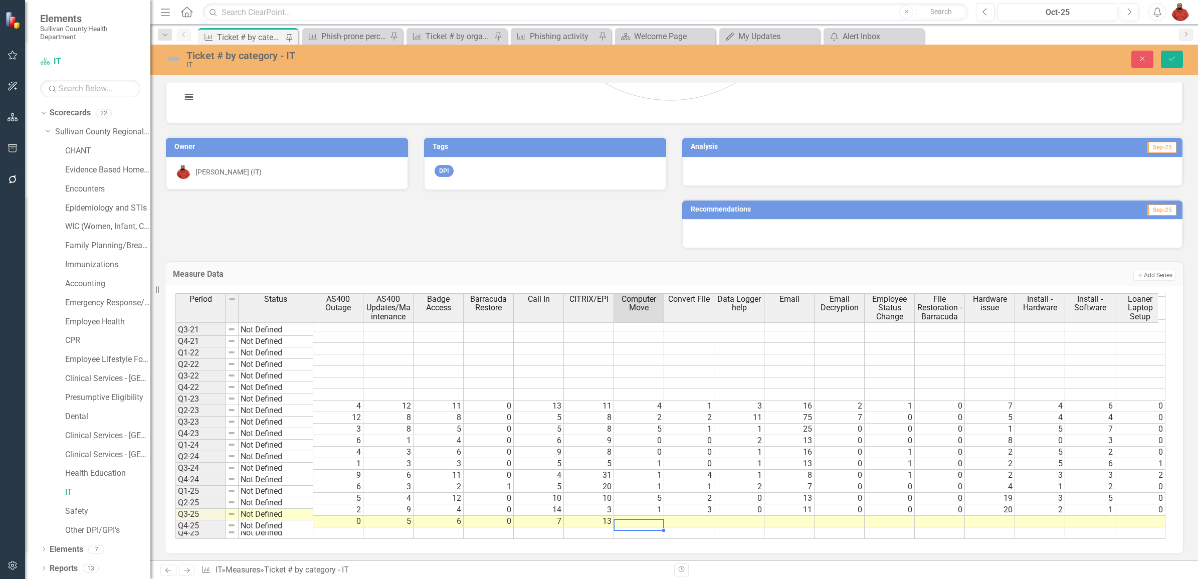
click at [660, 516] on td at bounding box center [639, 522] width 50 height 12
type textarea "2"
click at [692, 516] on td at bounding box center [689, 522] width 50 height 12
type textarea "4"
click at [752, 516] on td at bounding box center [739, 522] width 50 height 12
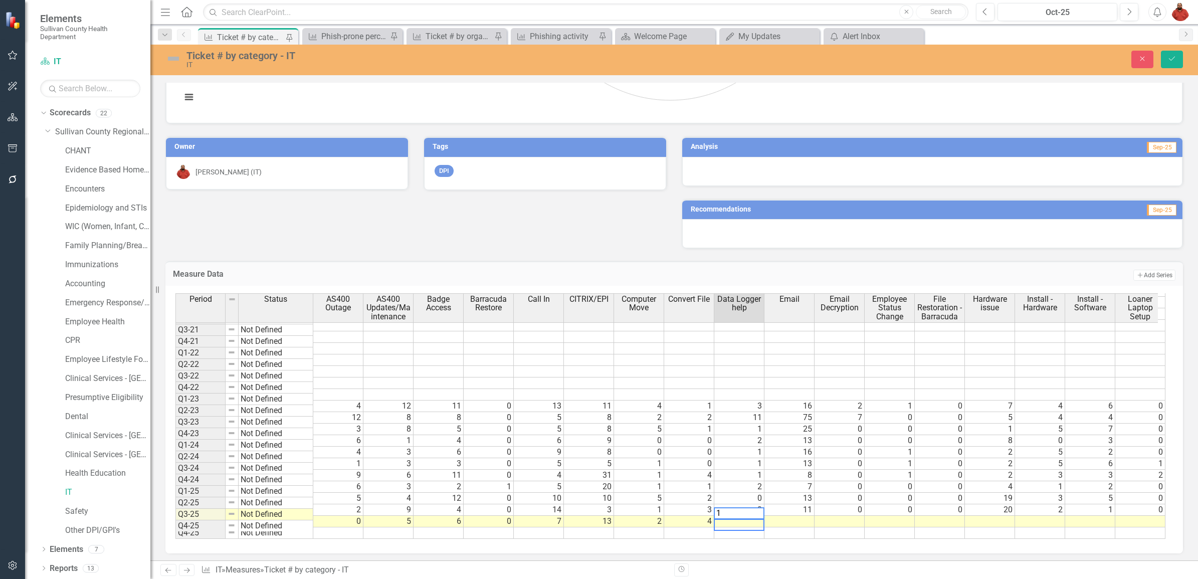
type textarea "1"
click at [790, 516] on td at bounding box center [789, 522] width 50 height 12
click at [792, 516] on td at bounding box center [789, 522] width 50 height 12
type textarea "29"
type textarea "0"
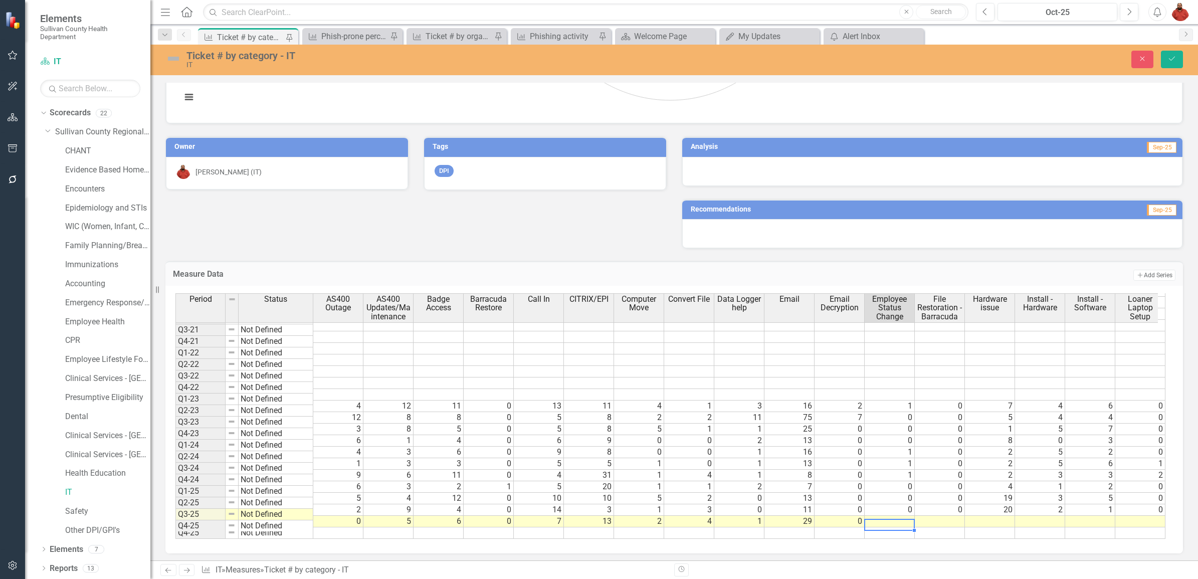
click at [903, 516] on td at bounding box center [890, 522] width 50 height 12
type textarea "0"
click at [1001, 516] on td at bounding box center [990, 522] width 50 height 12
type textarea "18"
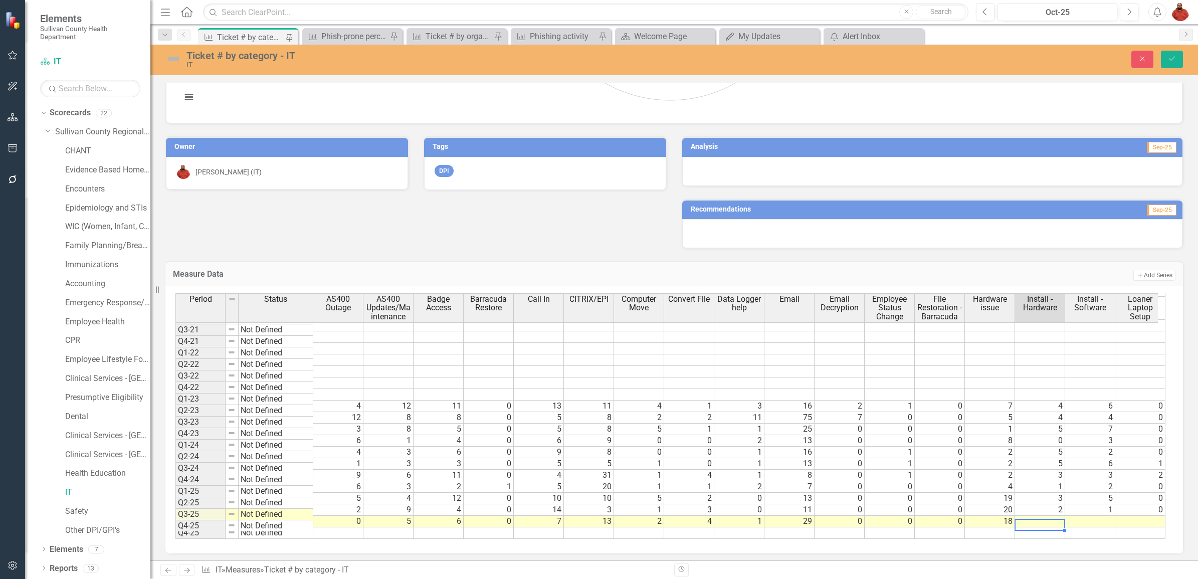
click at [1053, 516] on td at bounding box center [1040, 522] width 50 height 12
type textarea "4"
type textarea "1"
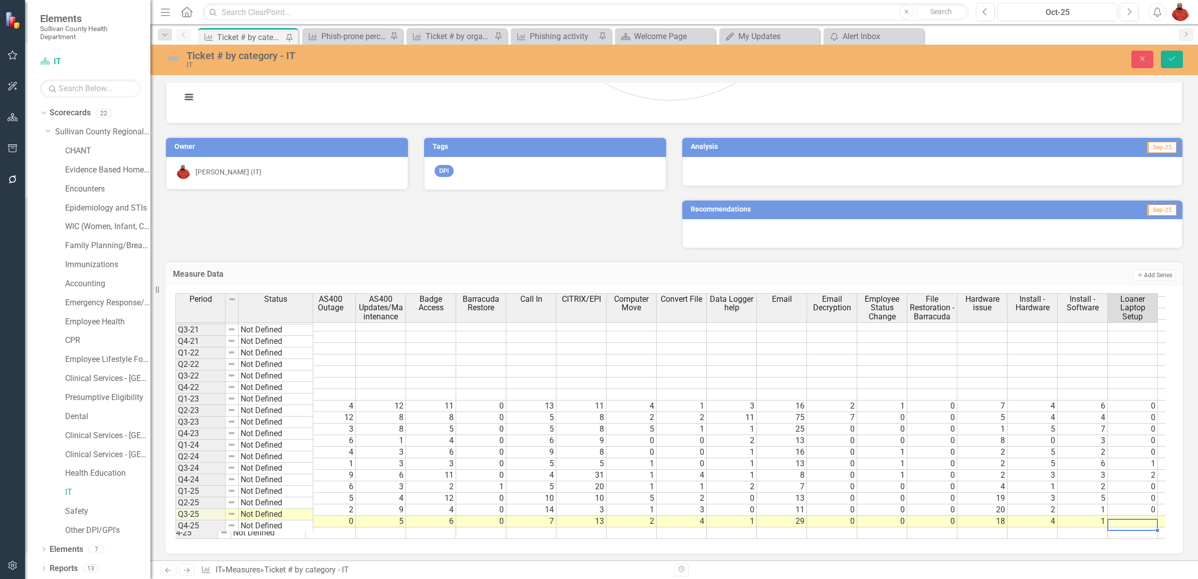
scroll to position [118, 0]
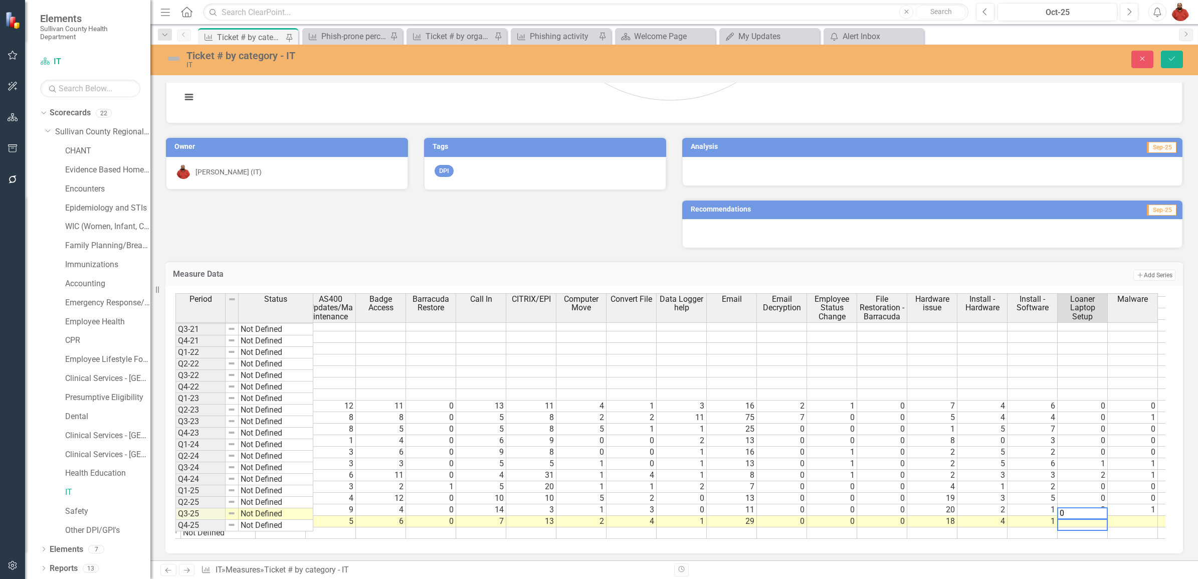
type textarea "0"
click at [1135, 516] on td at bounding box center [1133, 522] width 50 height 12
type textarea "0"
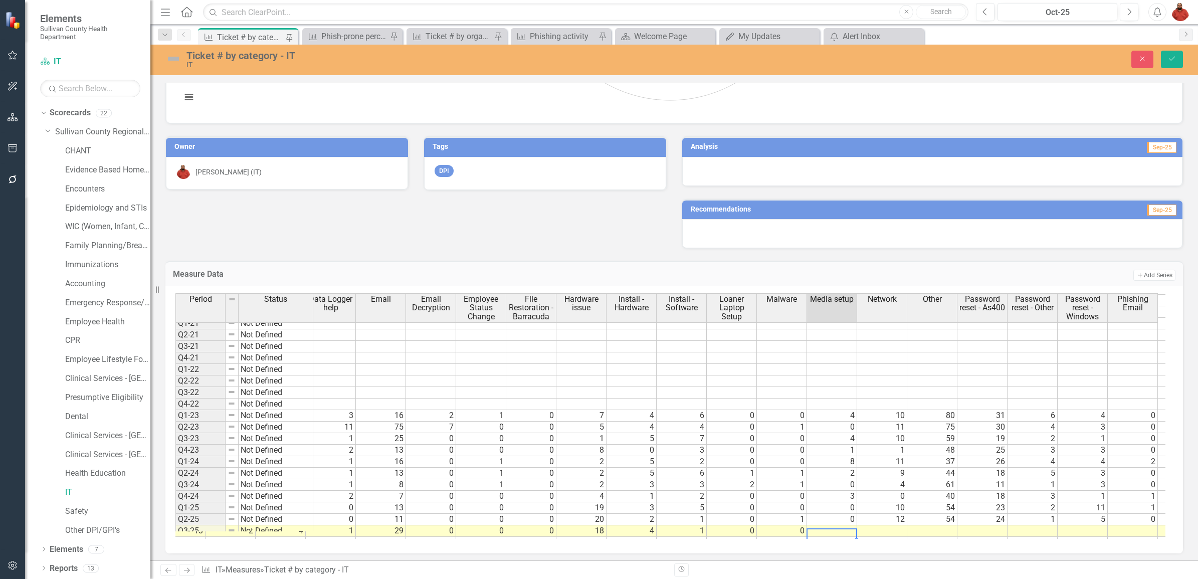
scroll to position [0, 0]
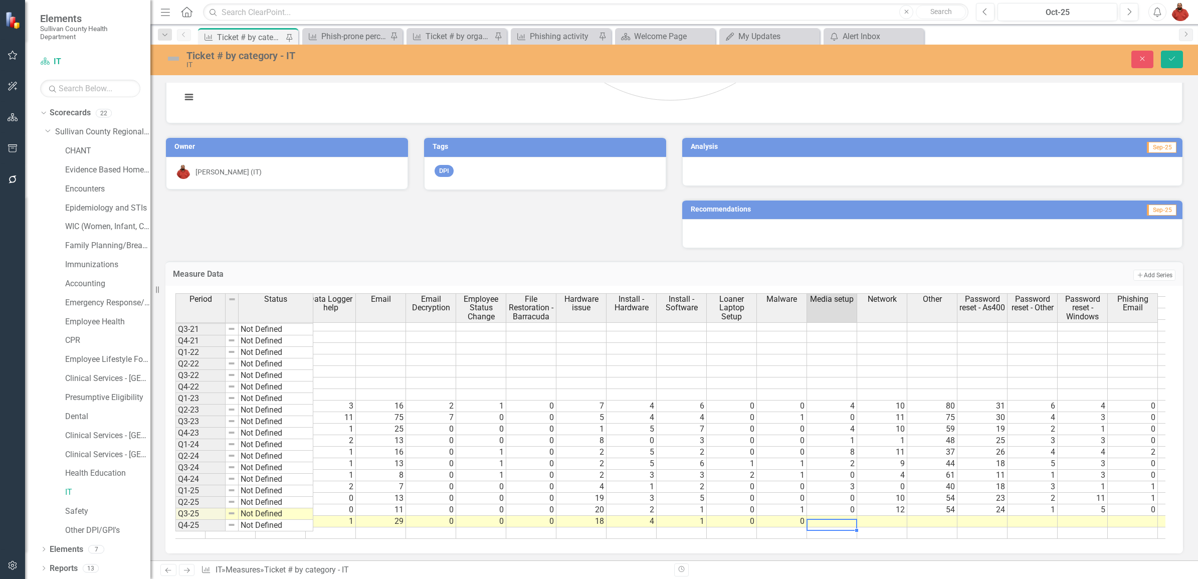
type textarea "0"
type textarea "19"
